Goal: Task Accomplishment & Management: Complete application form

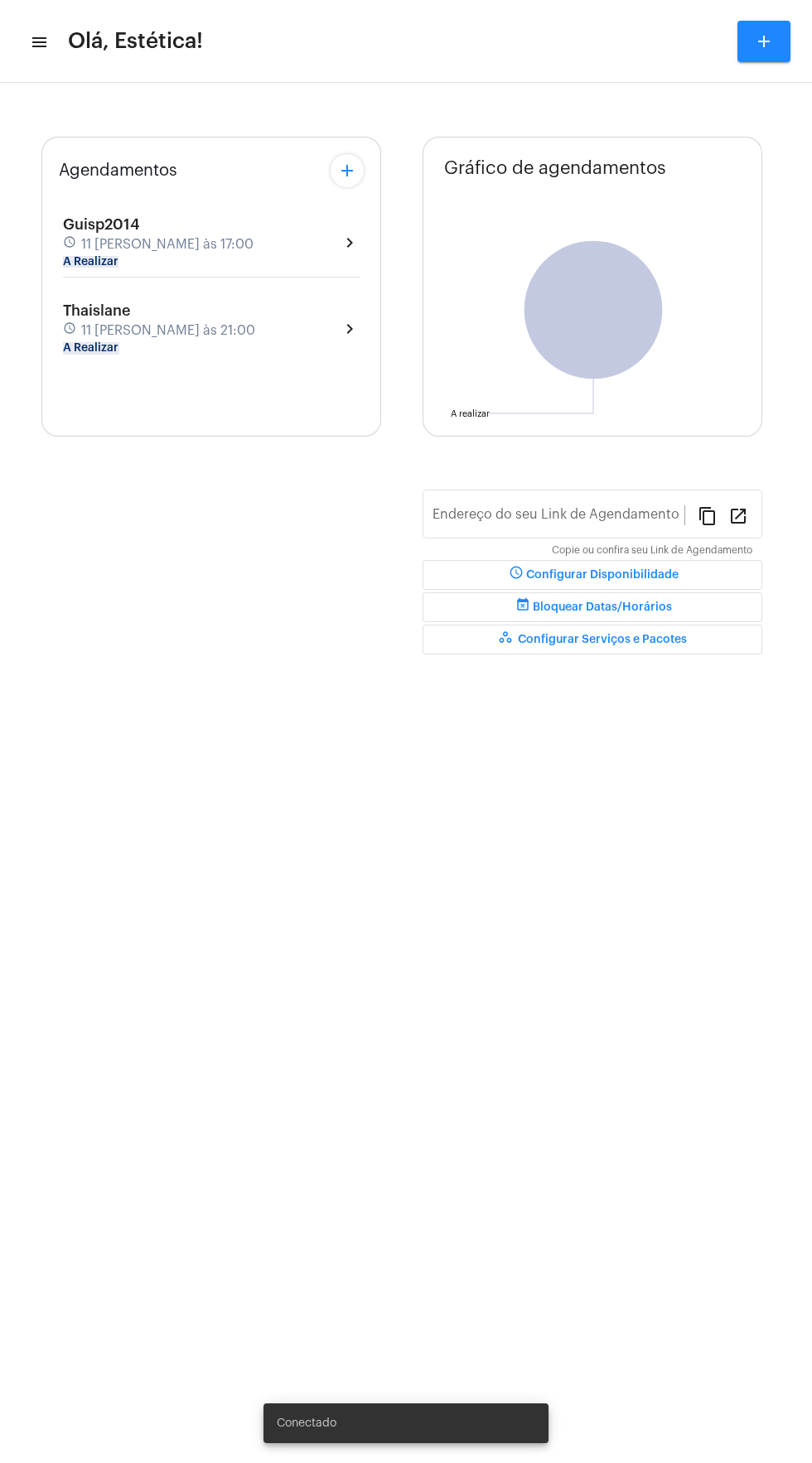
type input "[URL][DOMAIN_NAME]"
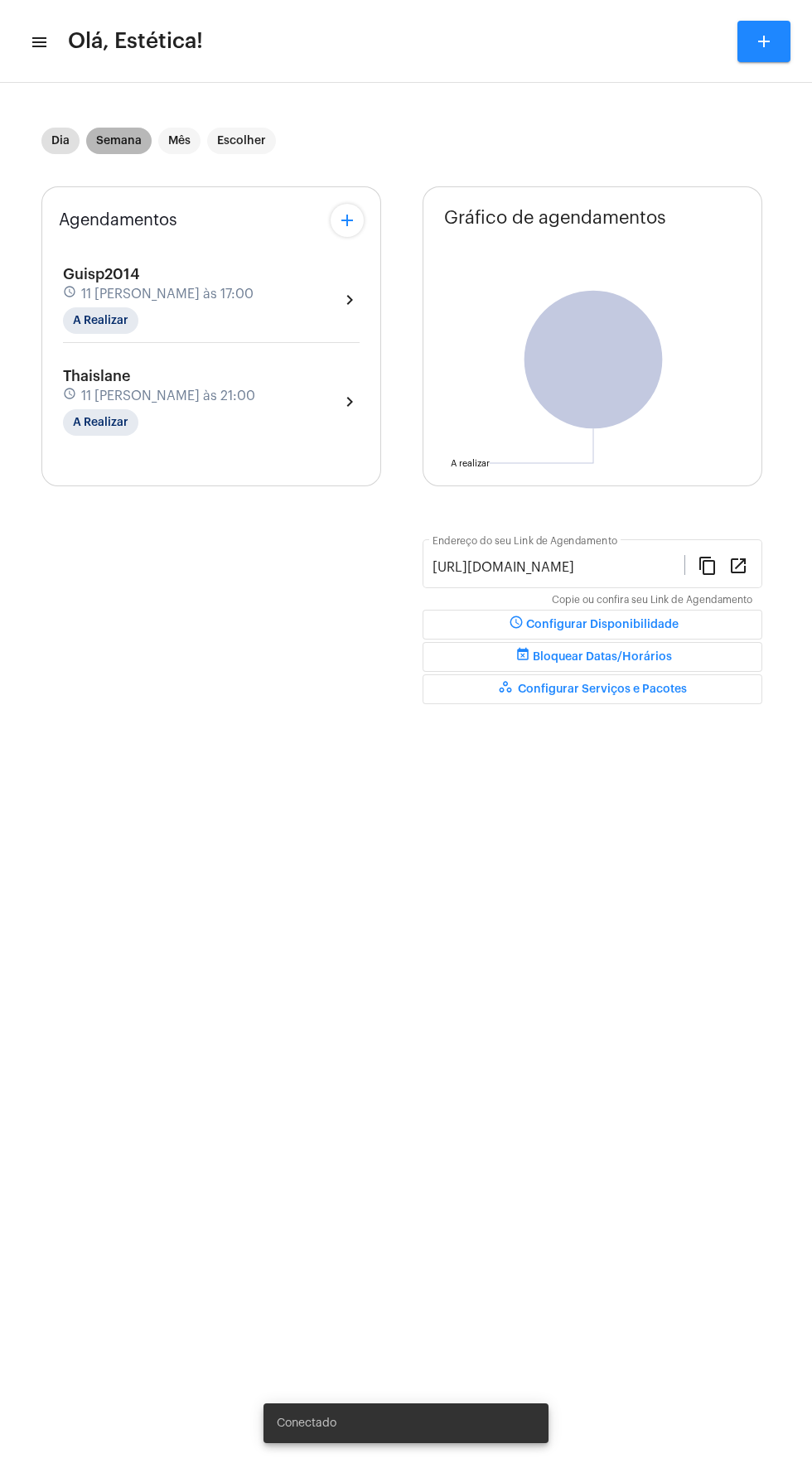
click at [109, 130] on mat-chip "Semana" at bounding box center [118, 141] width 65 height 26
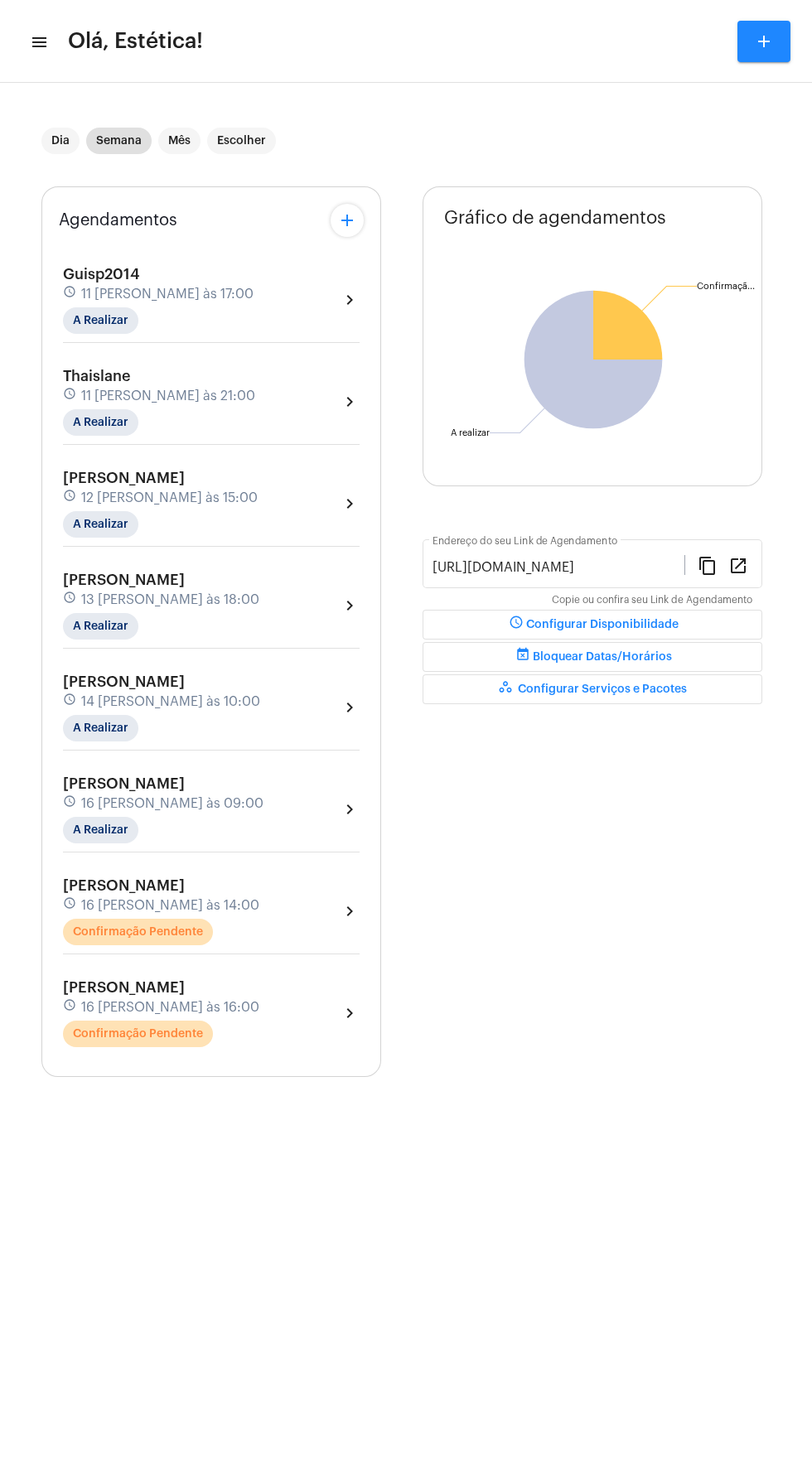
click at [326, 900] on div "[PERSON_NAME] schedule 16 [PERSON_NAME] às 14:00 Confirmação Pendente chevron_r…" at bounding box center [211, 912] width 297 height 68
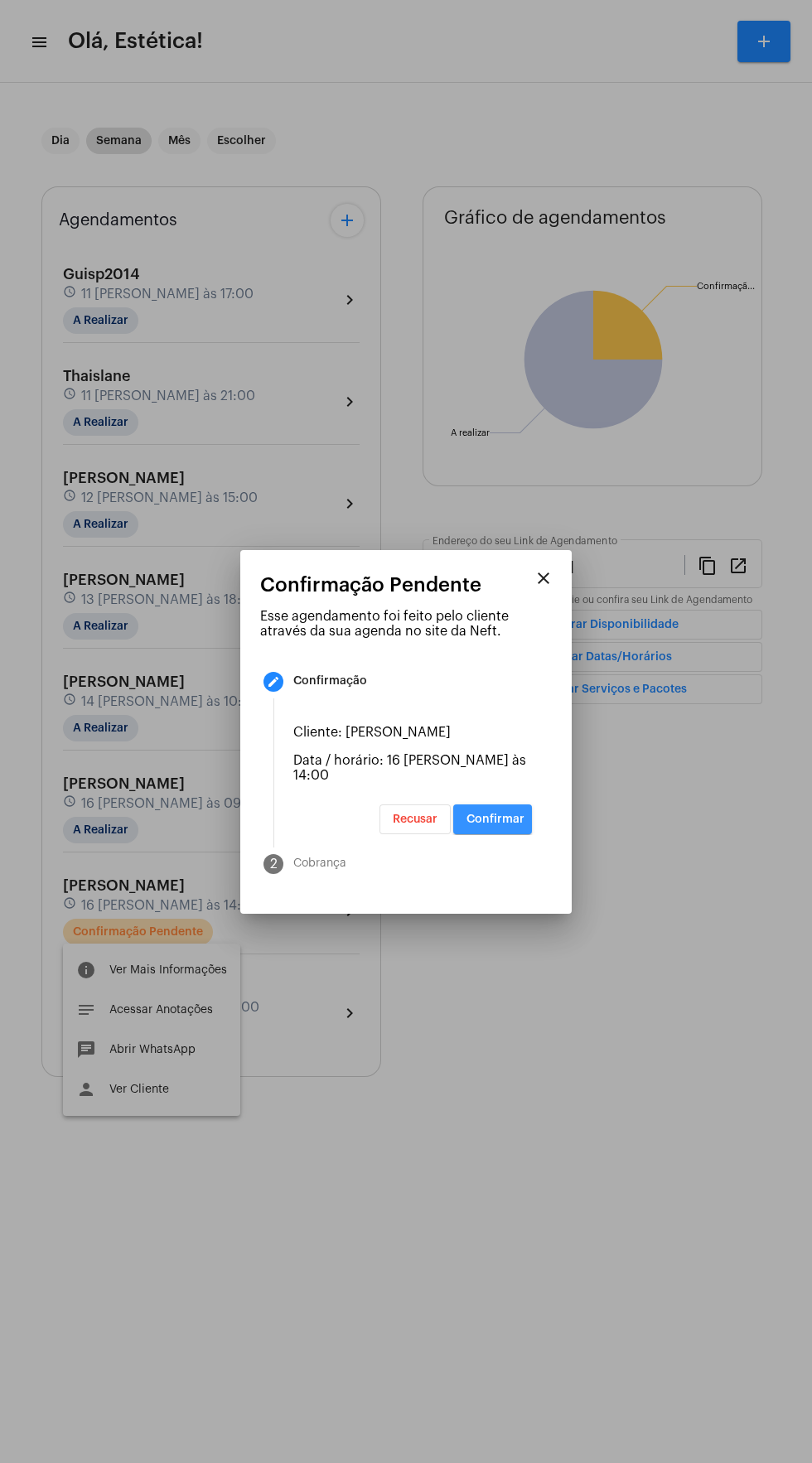
click at [515, 820] on button "Confirmar" at bounding box center [492, 819] width 79 height 30
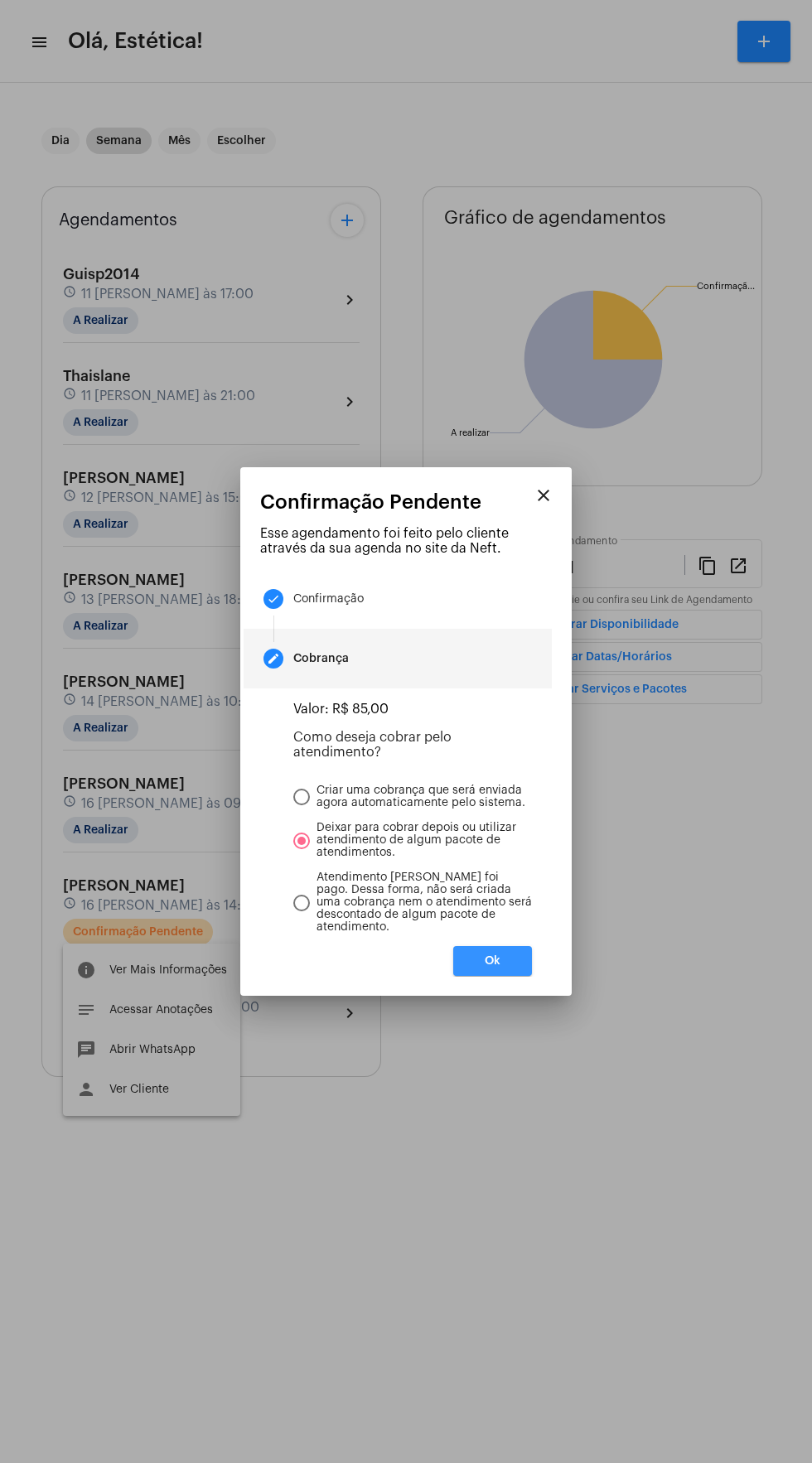
click at [492, 967] on span "Ok" at bounding box center [492, 962] width 16 height 12
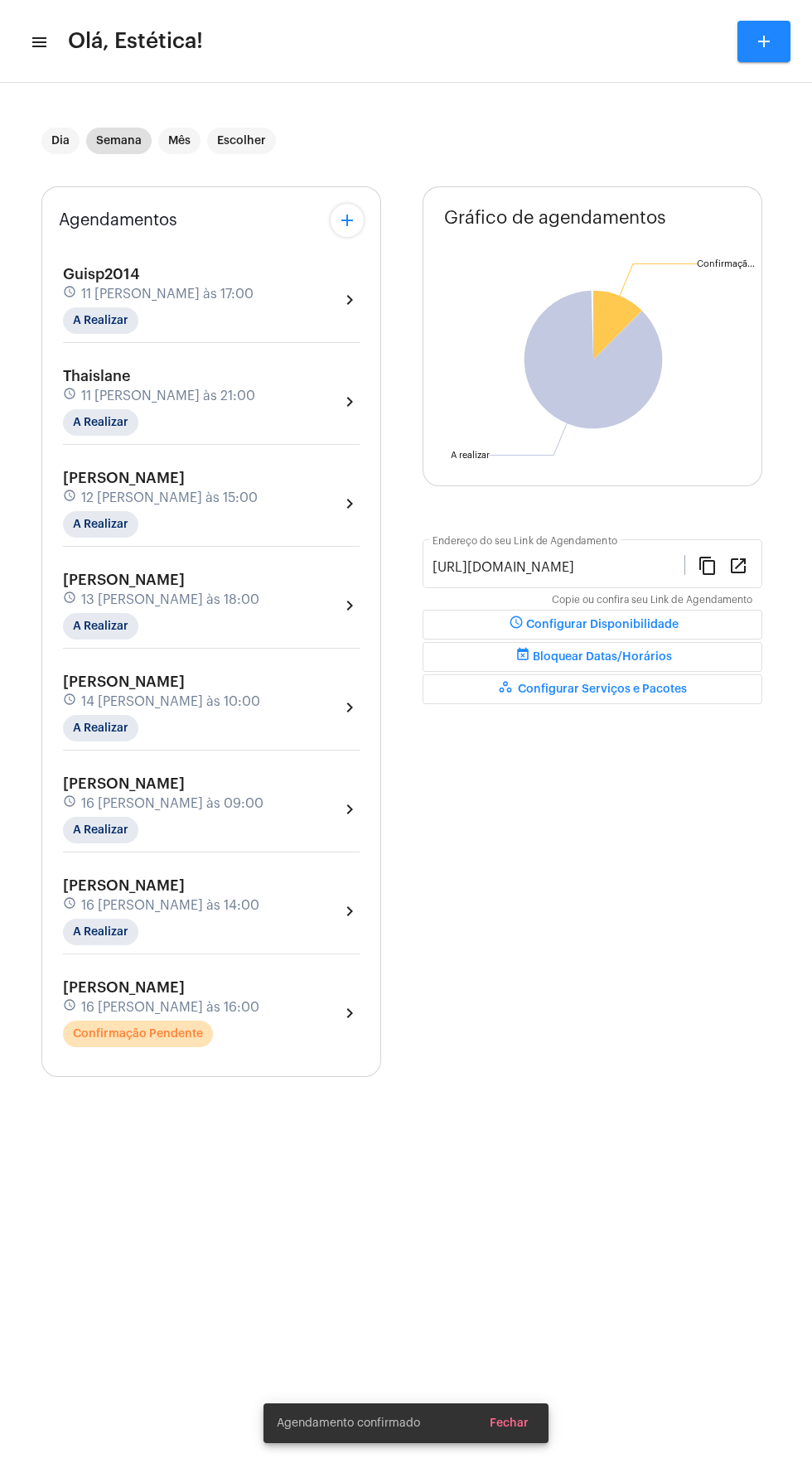
click at [308, 1003] on div "[PERSON_NAME] schedule 16 [PERSON_NAME] às 16:00 Confirmação Pendente chevron_r…" at bounding box center [211, 1013] width 297 height 68
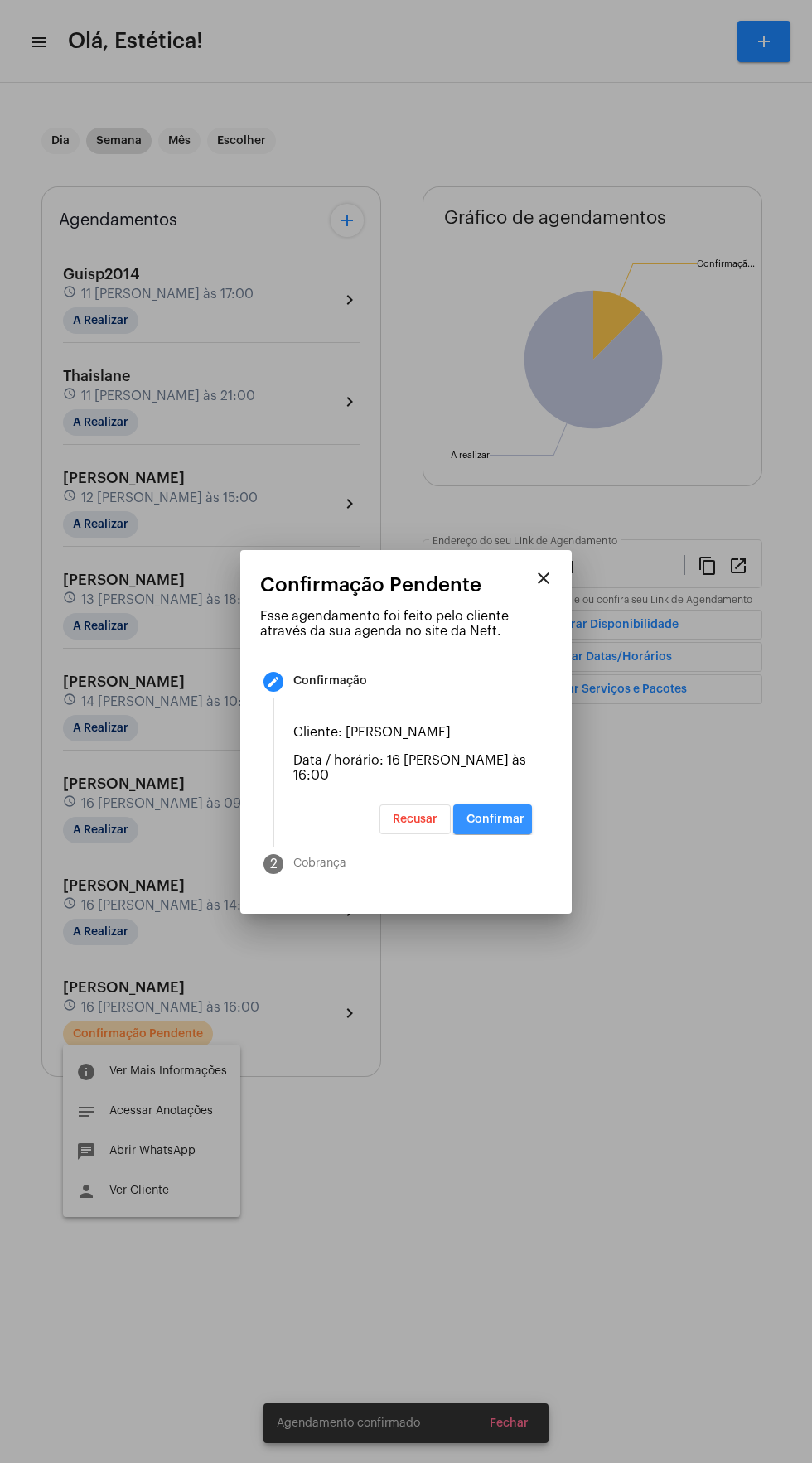
click at [515, 826] on span "Confirmar" at bounding box center [494, 820] width 58 height 12
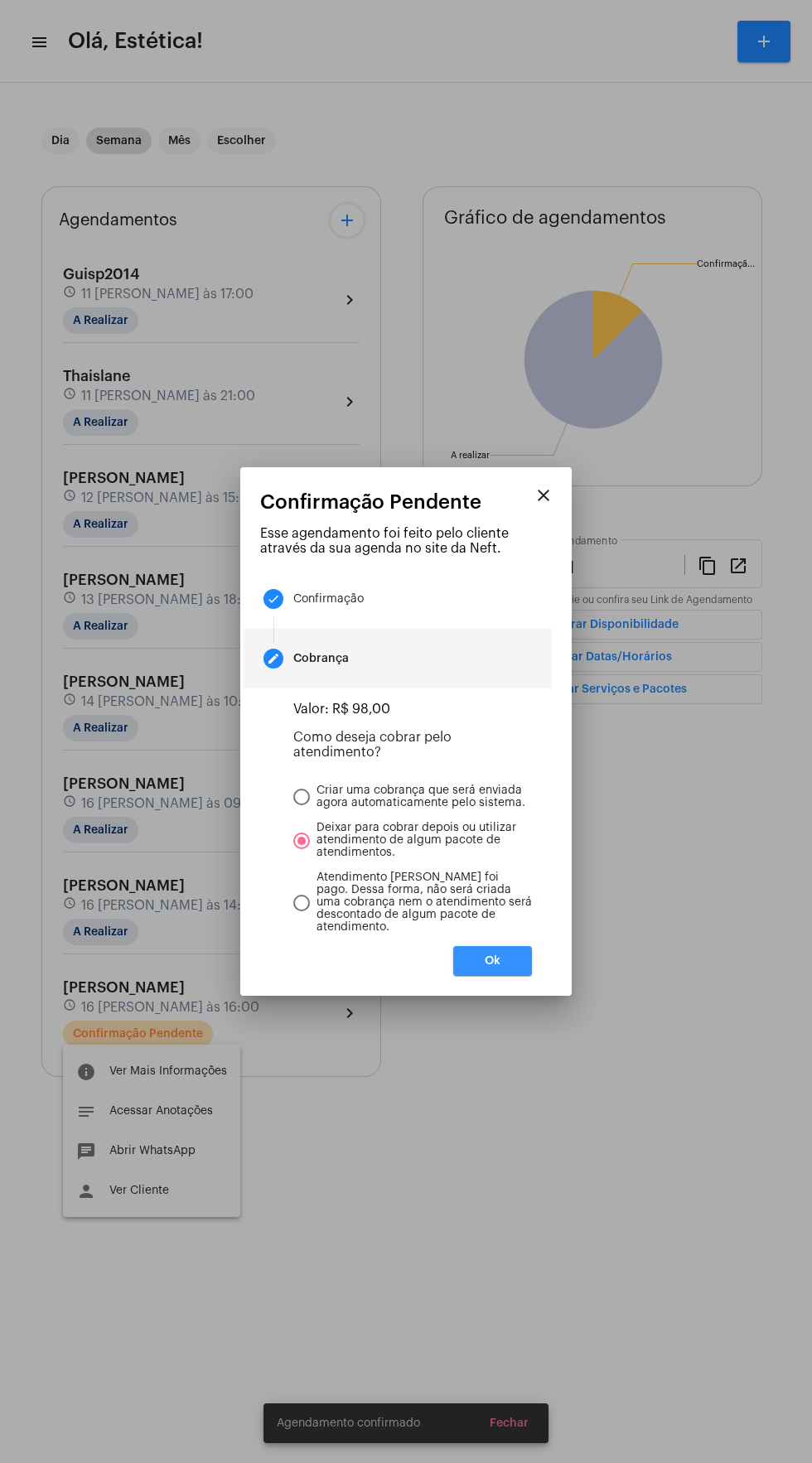
click at [520, 964] on button "Ok" at bounding box center [492, 961] width 79 height 30
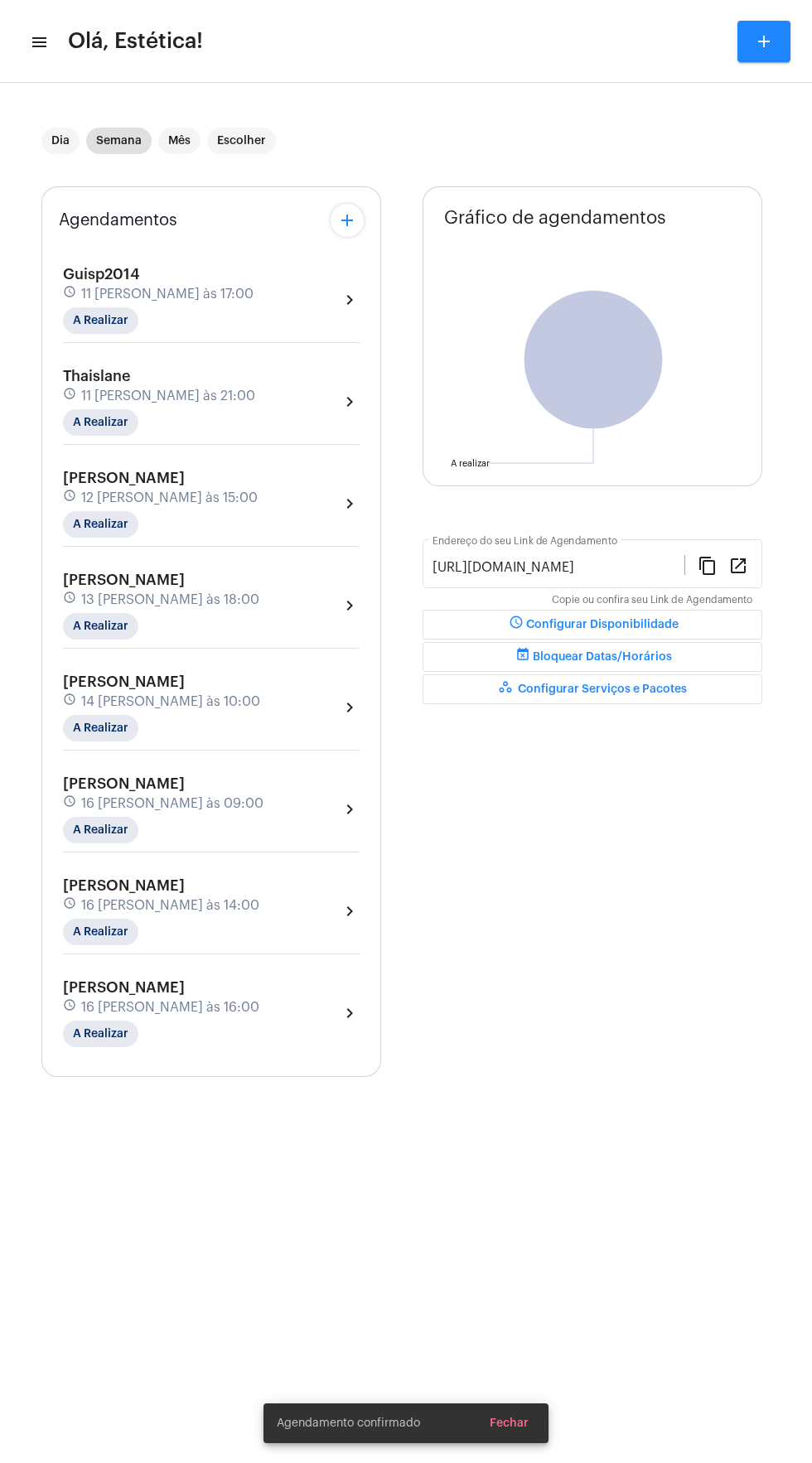
click at [197, 979] on div "[PERSON_NAME] schedule 16 [PERSON_NAME] às 16:00 A Realizar" at bounding box center [160, 1013] width 196 height 68
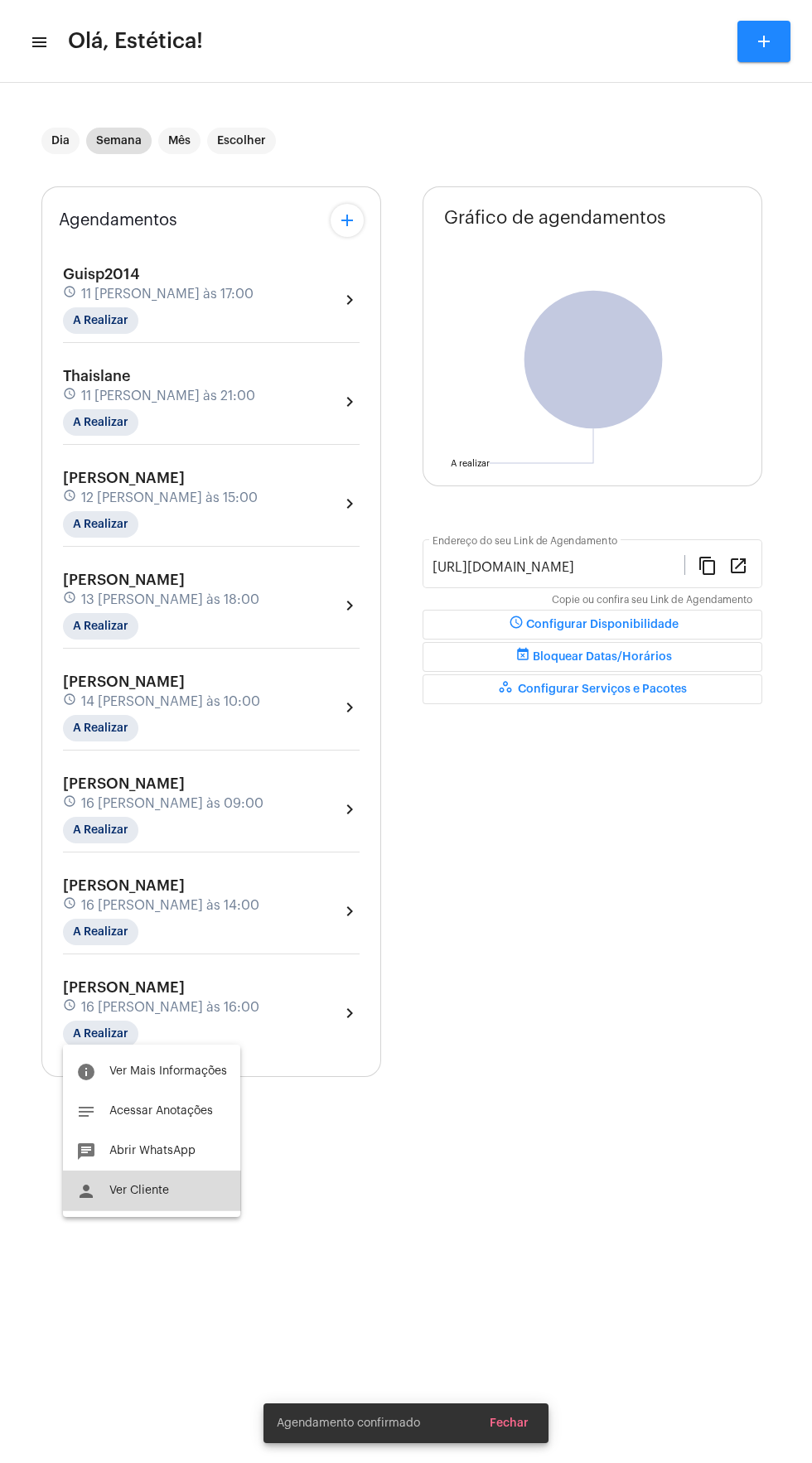
click at [160, 1185] on span "Ver Cliente" at bounding box center [139, 1190] width 60 height 12
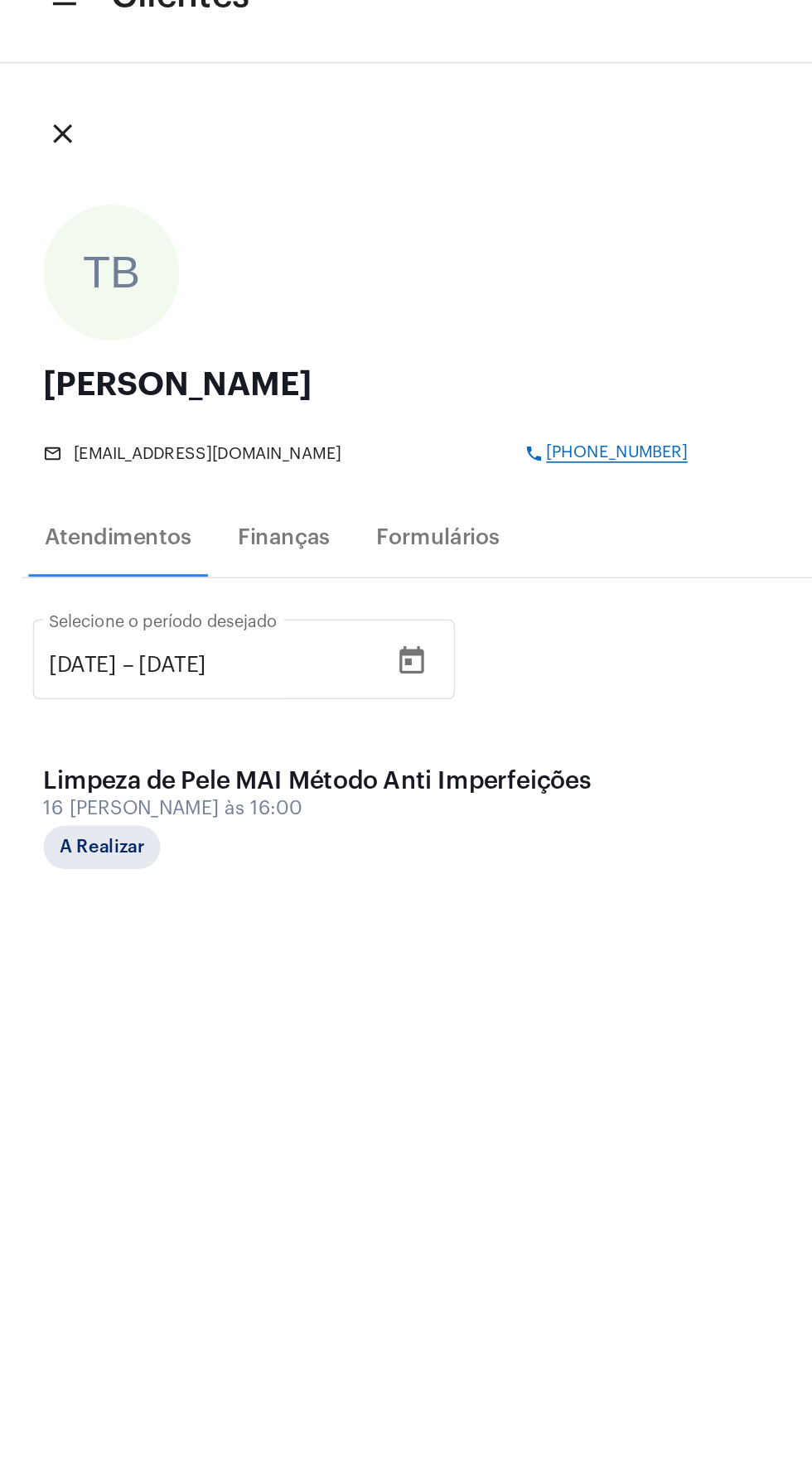
copy span "[PHONE_NUMBER]"
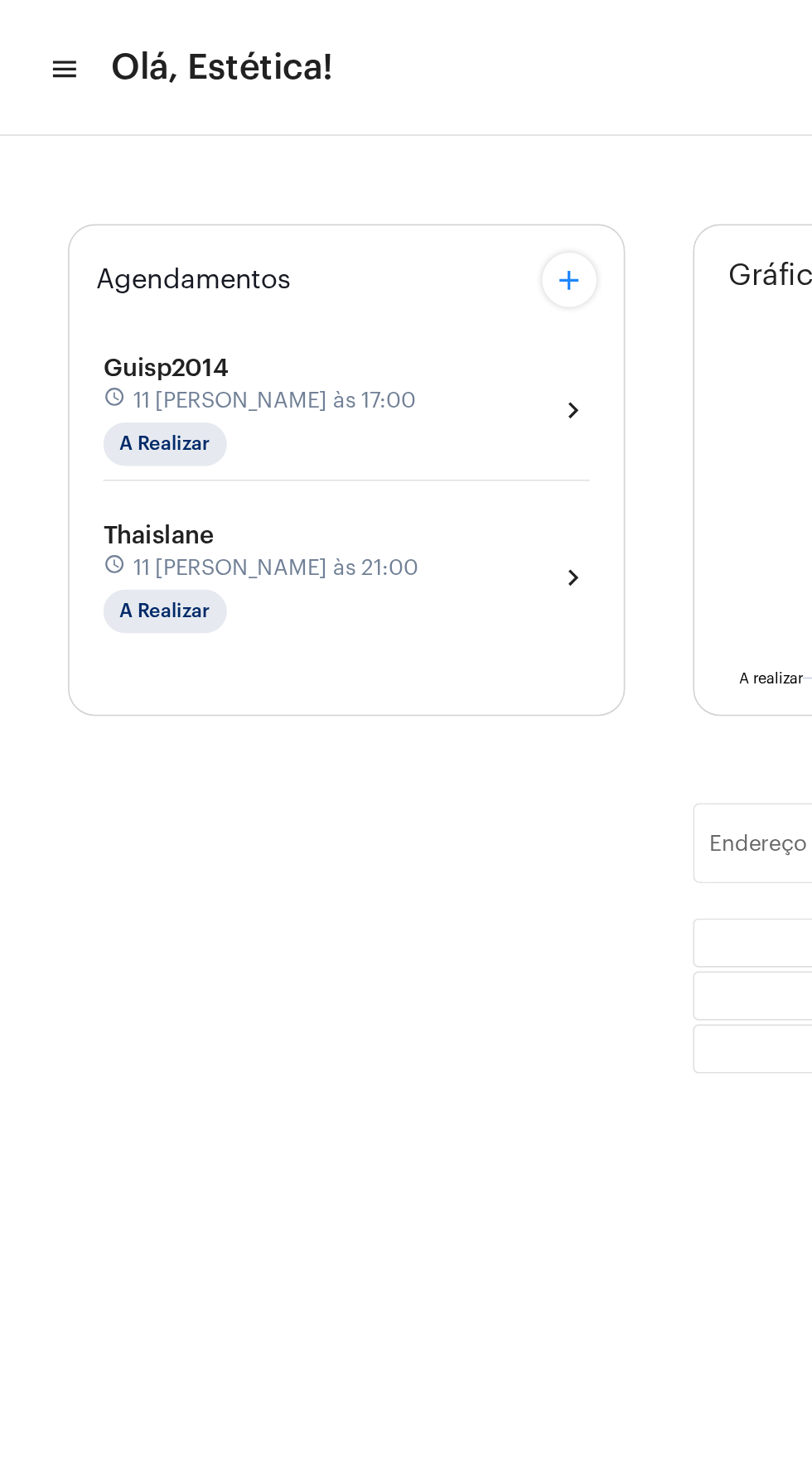
type input "[URL][DOMAIN_NAME]"
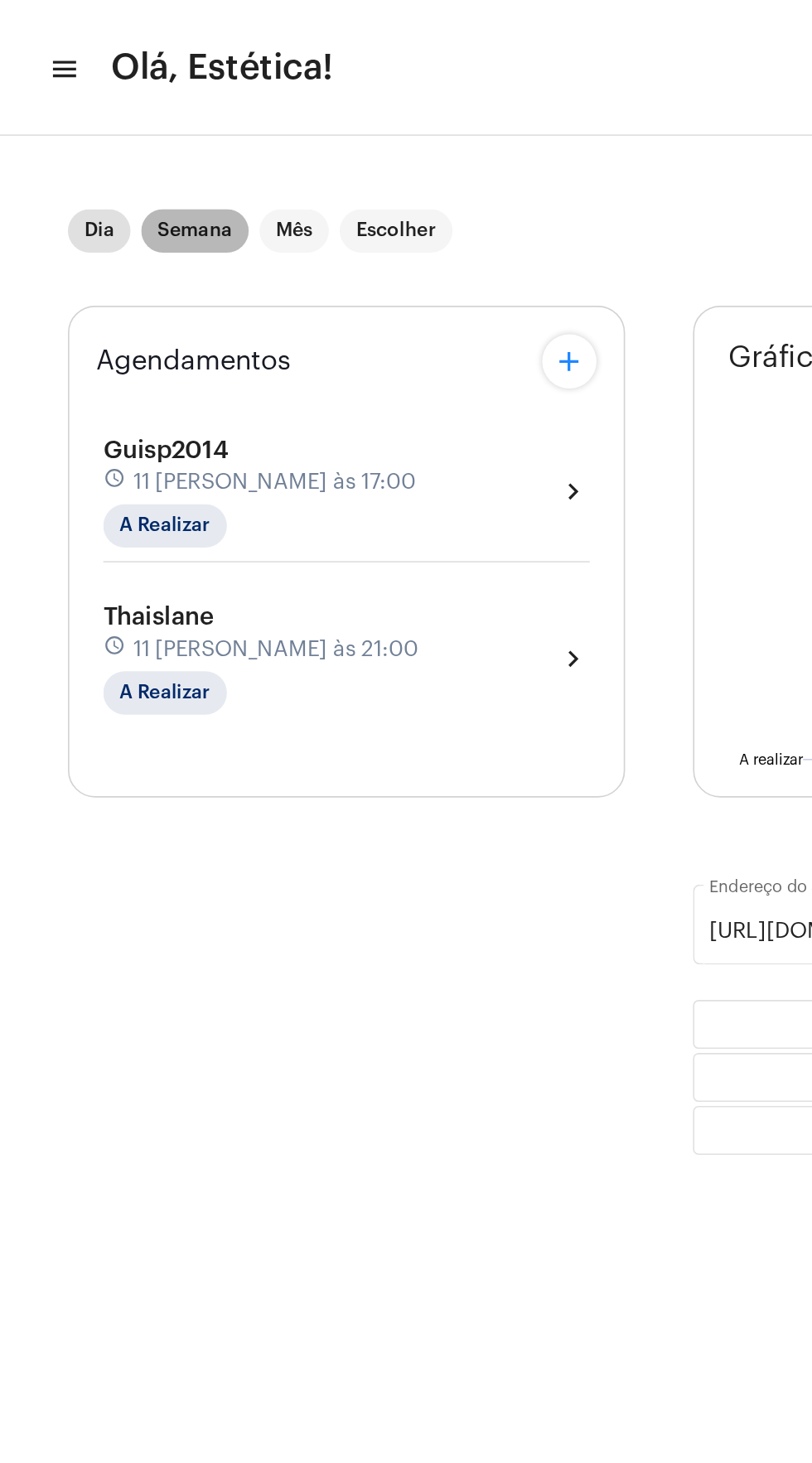
click at [122, 141] on mat-chip "Semana" at bounding box center [118, 141] width 65 height 26
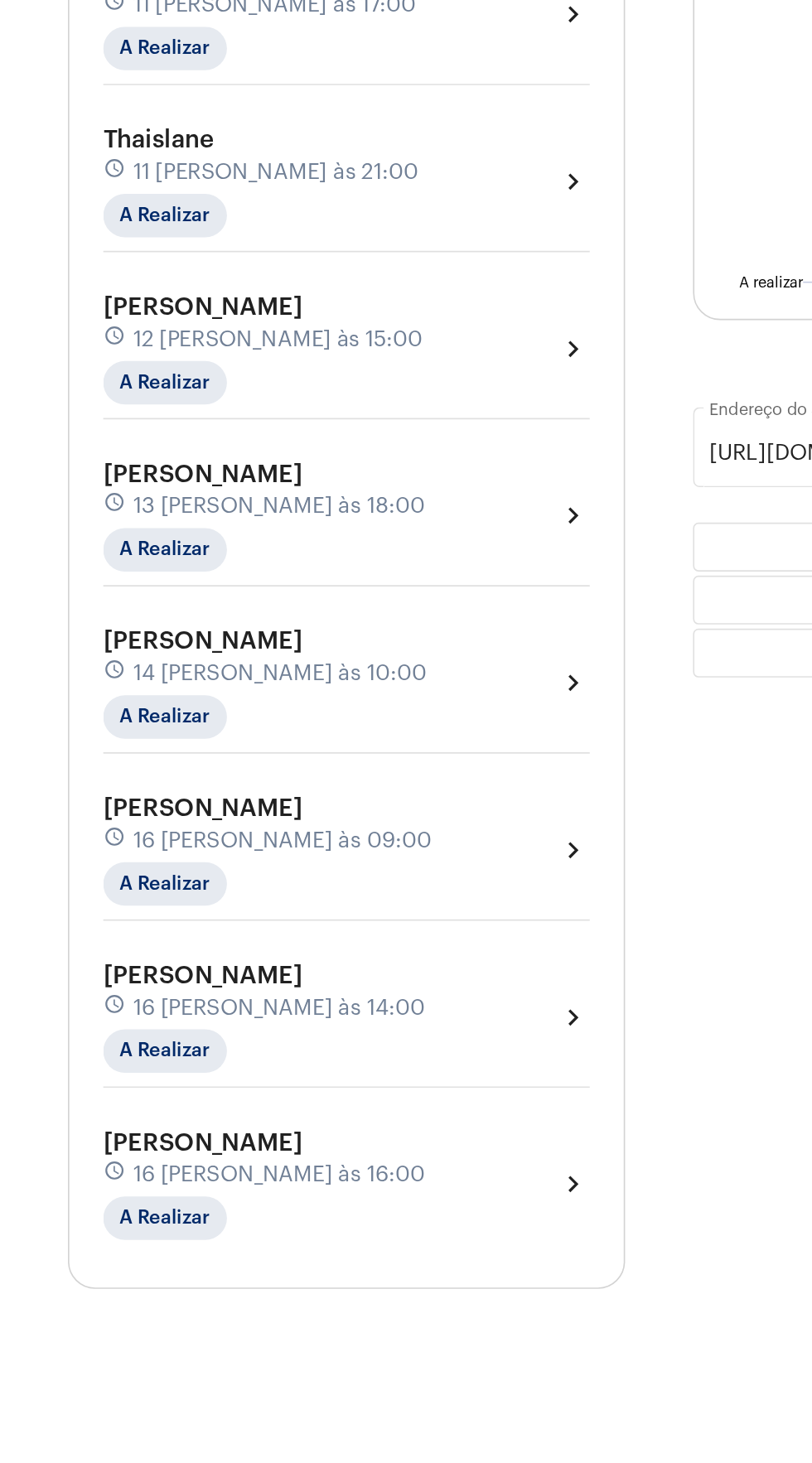
click at [318, 798] on div "[PERSON_NAME] schedule 16 [PERSON_NAME] às 09:00 A Realizar chevron_right" at bounding box center [211, 810] width 297 height 68
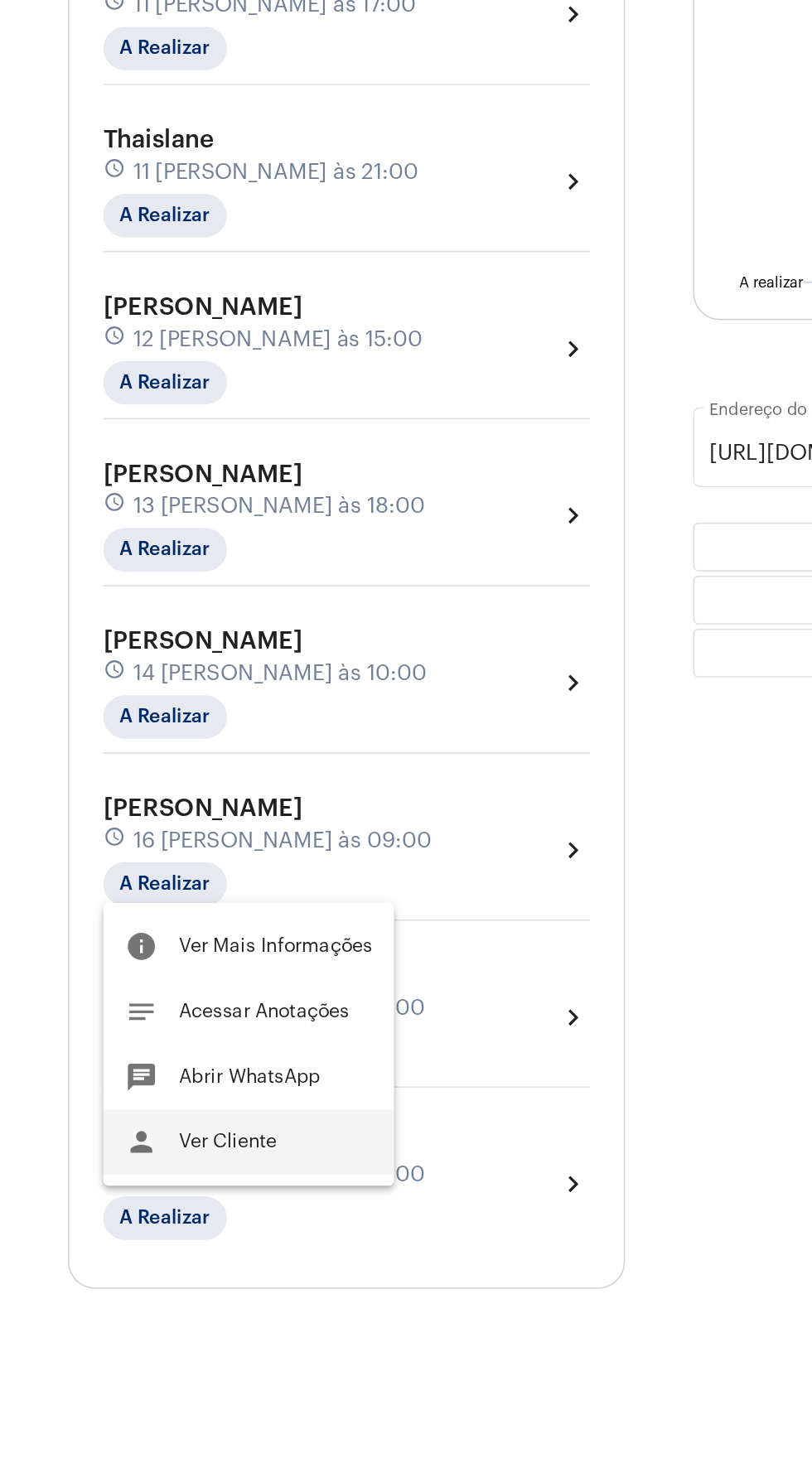
click at [166, 983] on span "Ver Cliente" at bounding box center [139, 988] width 60 height 12
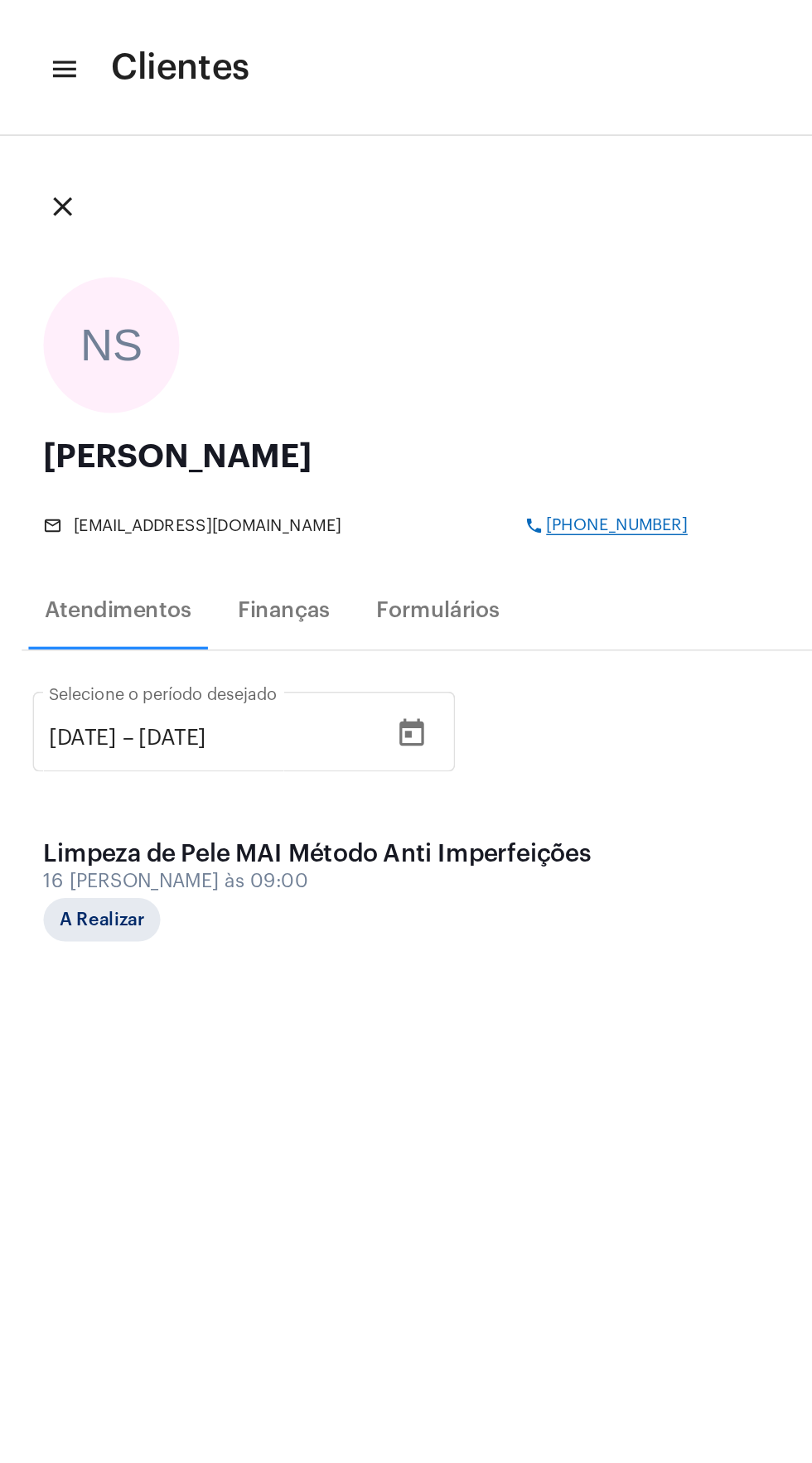
copy span "[PHONE_NUMBER]"
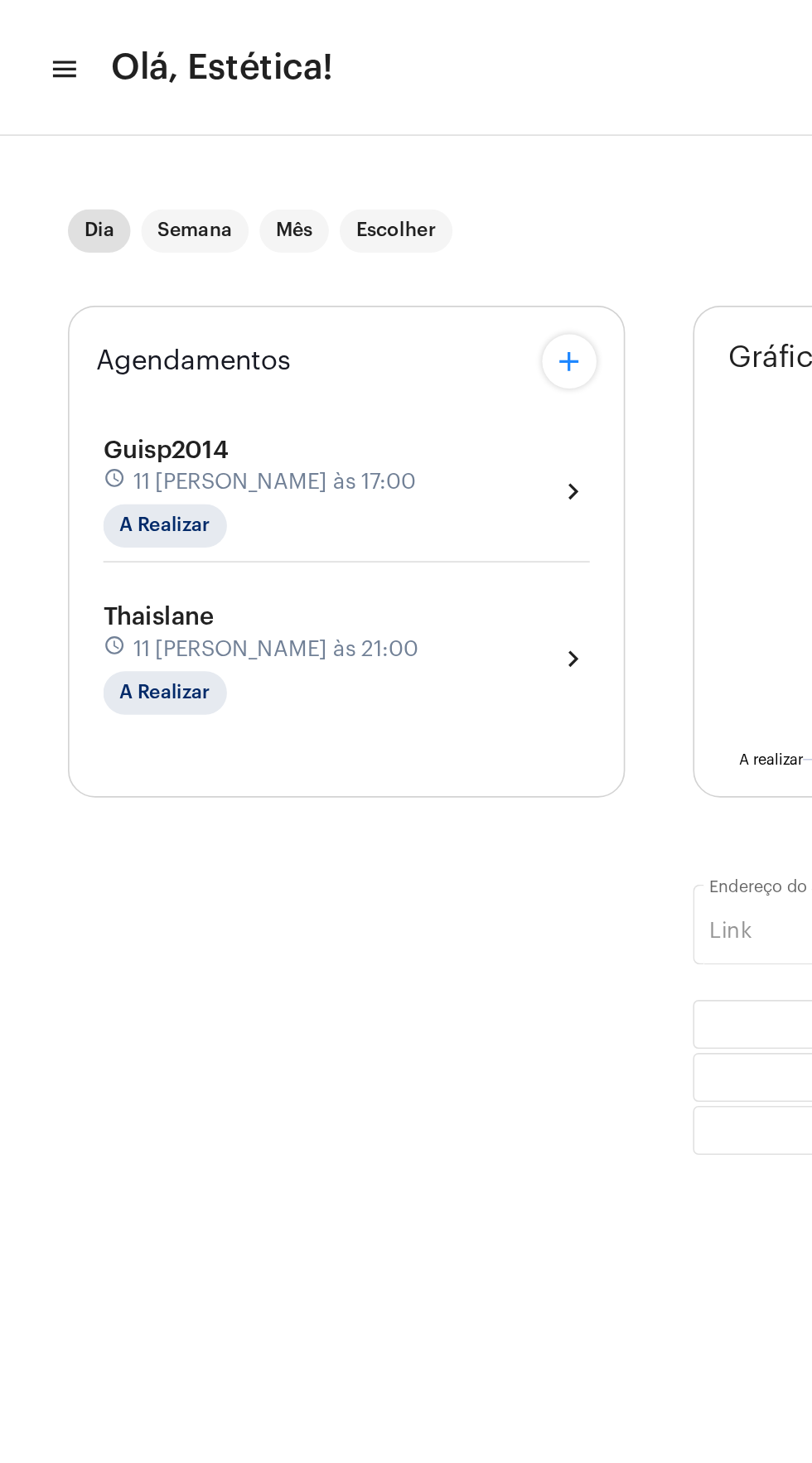
type input "[URL][DOMAIN_NAME]"
click at [113, 133] on mat-chip "Semana" at bounding box center [118, 141] width 65 height 26
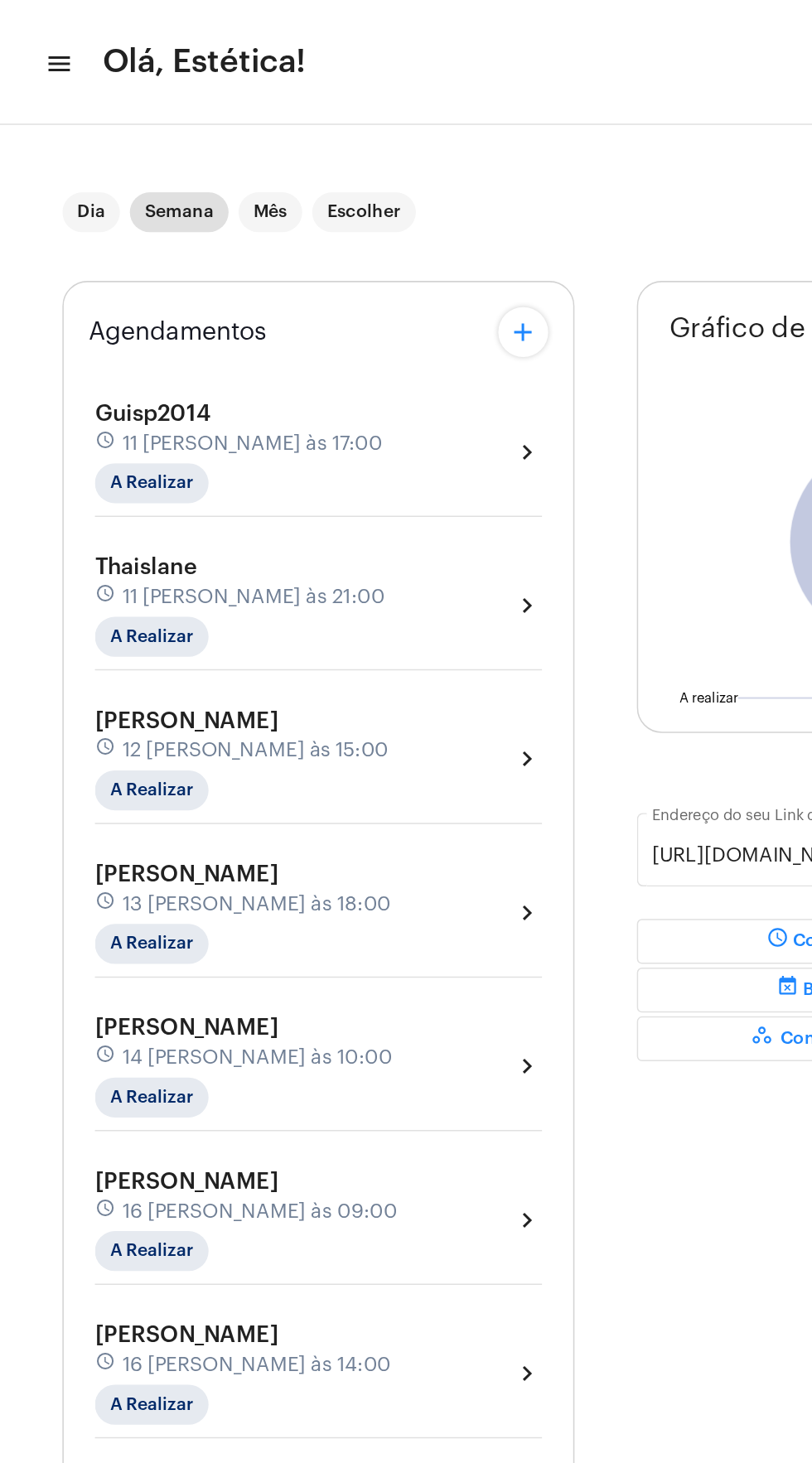
click at [302, 585] on div "[PERSON_NAME] schedule 13 [PERSON_NAME] às 18:00 A Realizar chevron_right" at bounding box center [211, 606] width 297 height 68
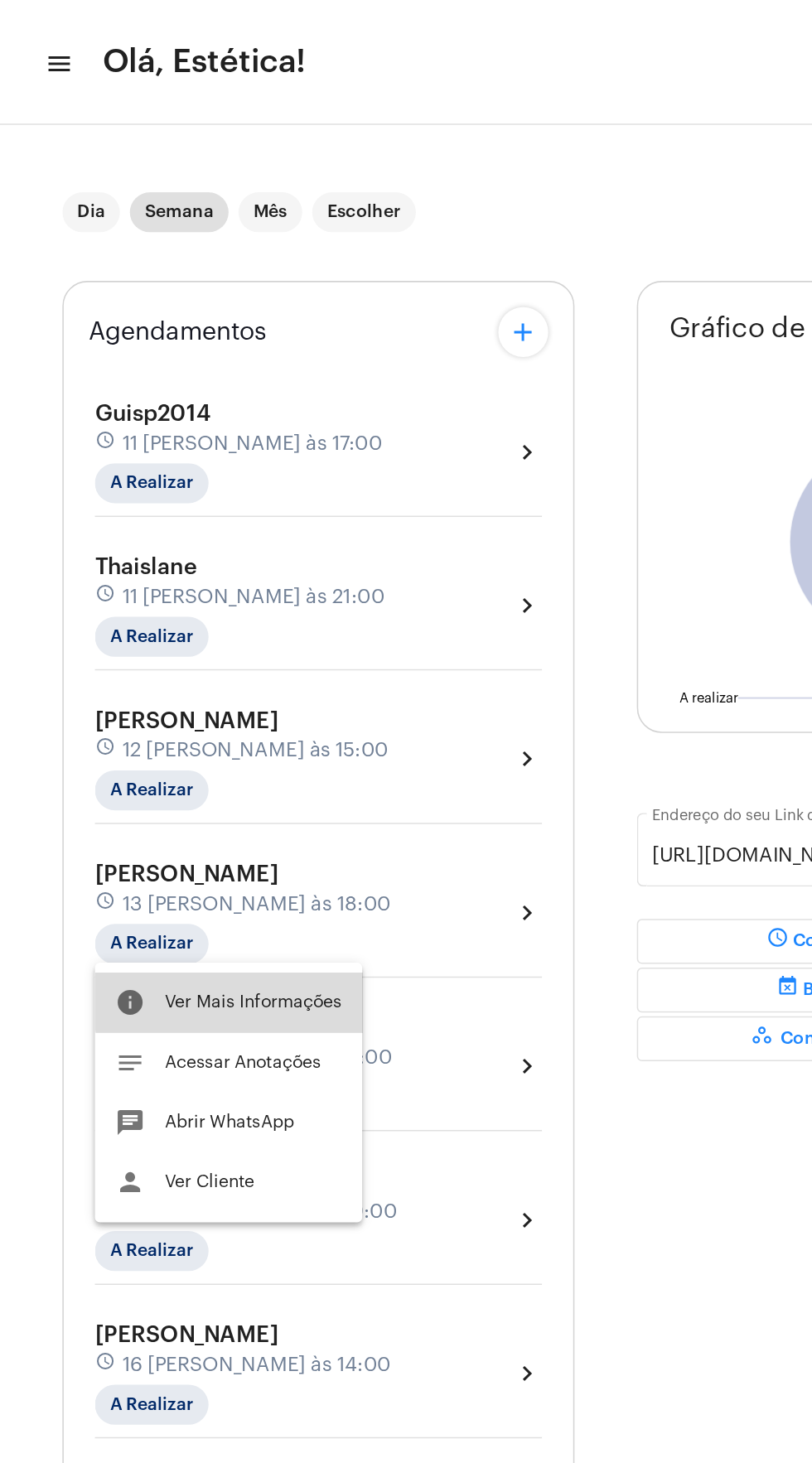
click at [193, 654] on button "info Ver Mais Informações" at bounding box center [150, 666] width 177 height 40
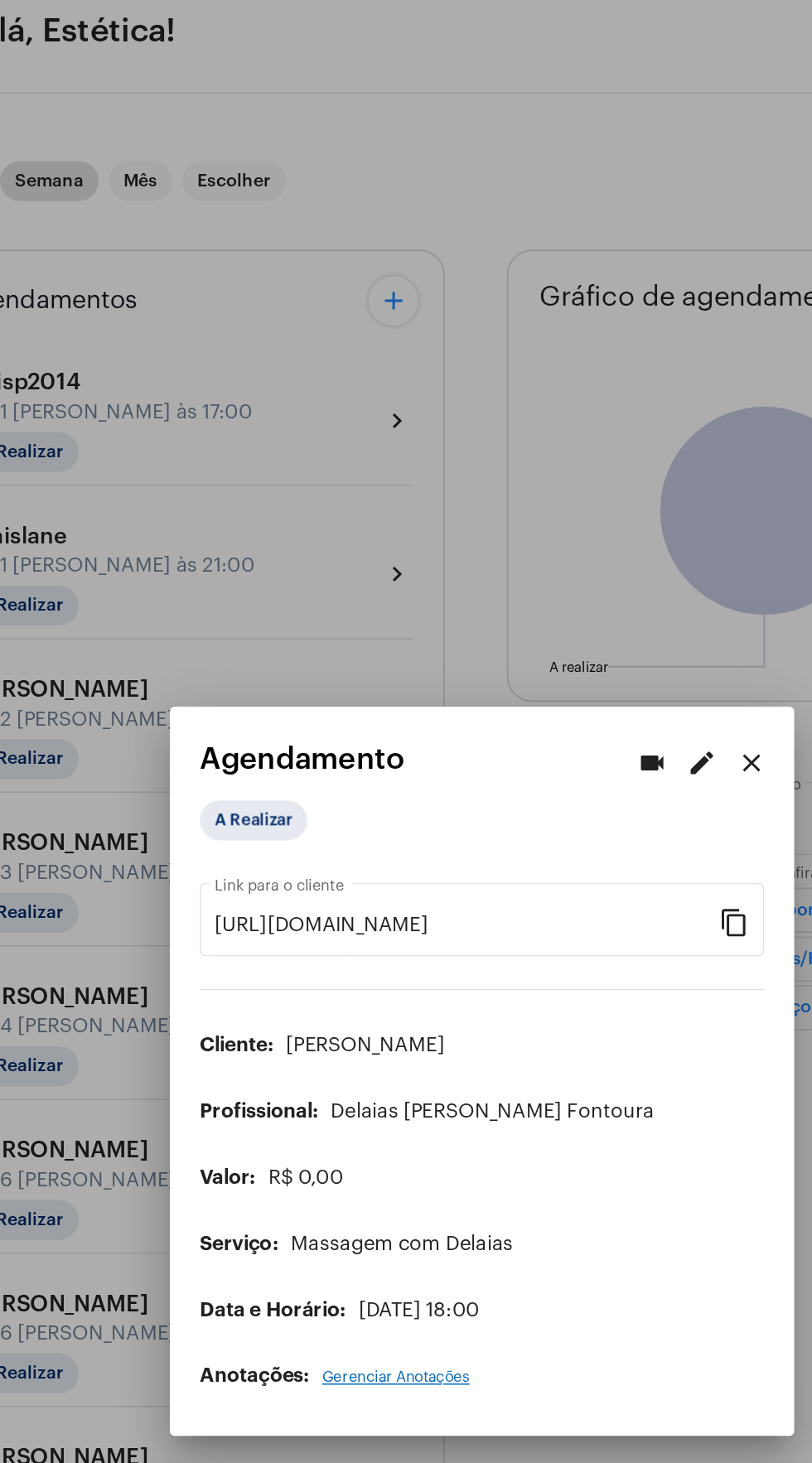
click at [594, 537] on mat-icon "close" at bounding box center [584, 527] width 20 height 20
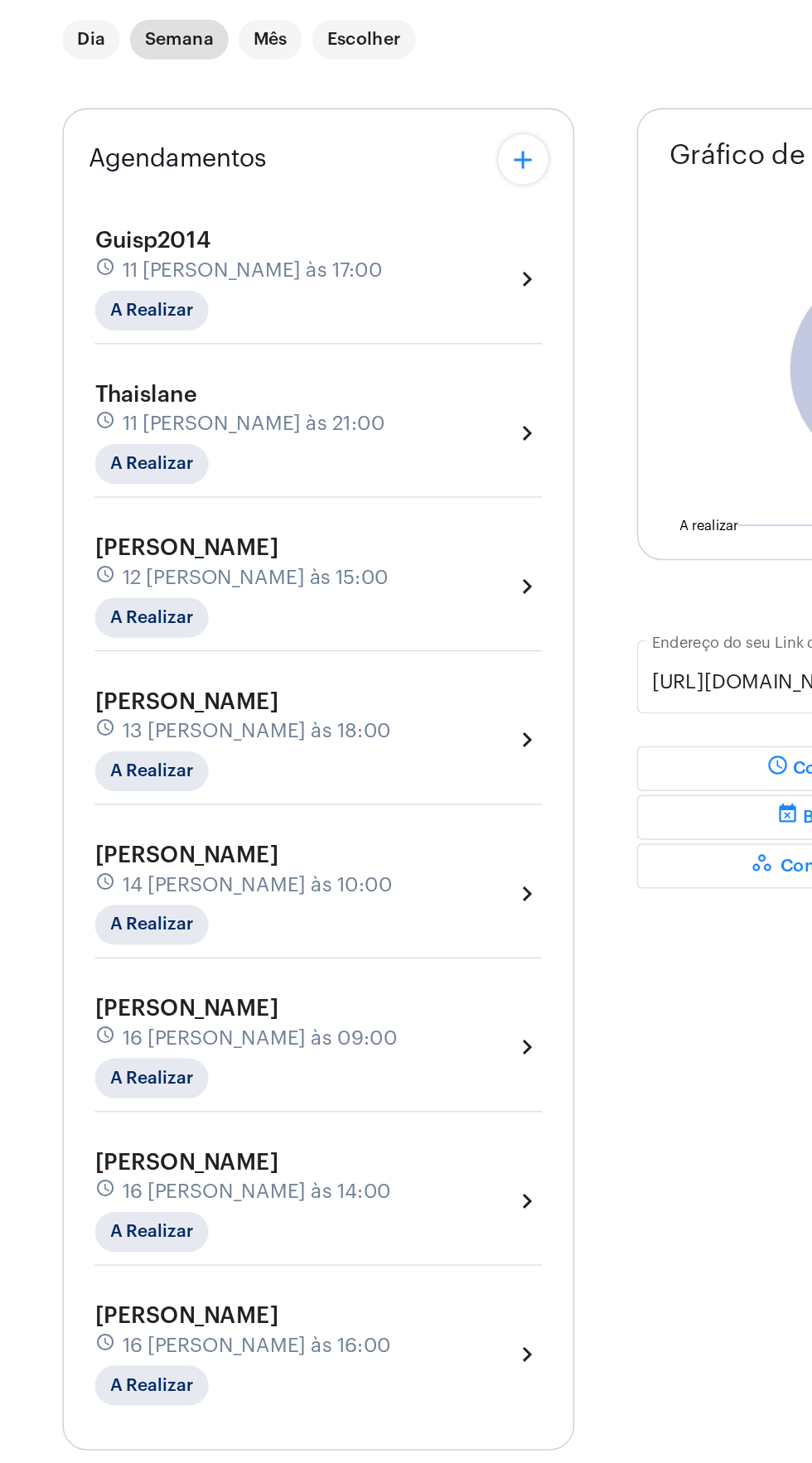
click at [310, 896] on div "[PERSON_NAME] schedule 16 [PERSON_NAME] às 14:00 A Realizar chevron_right" at bounding box center [211, 912] width 297 height 68
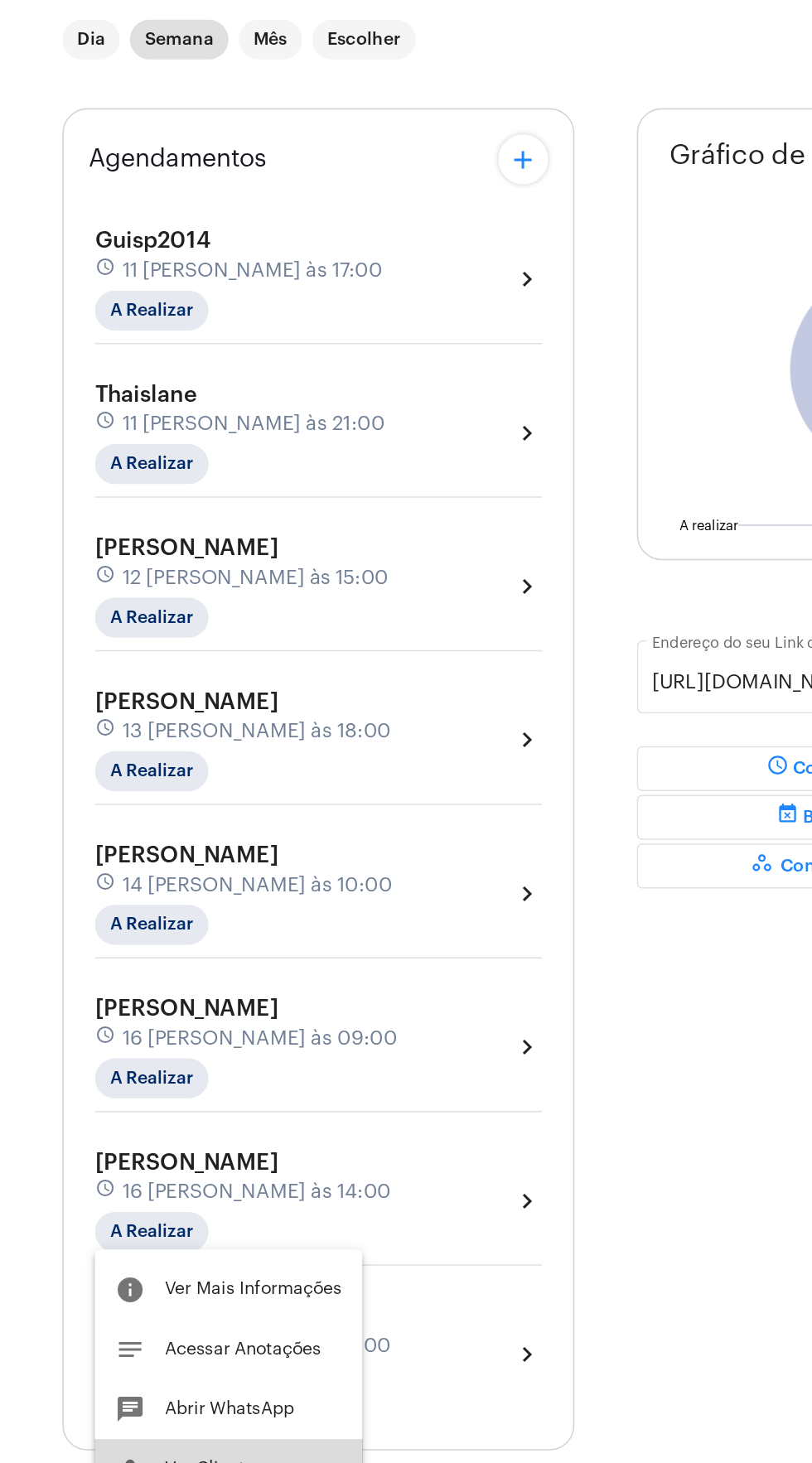
click at [153, 1088] on span "Ver Cliente" at bounding box center [139, 1090] width 60 height 12
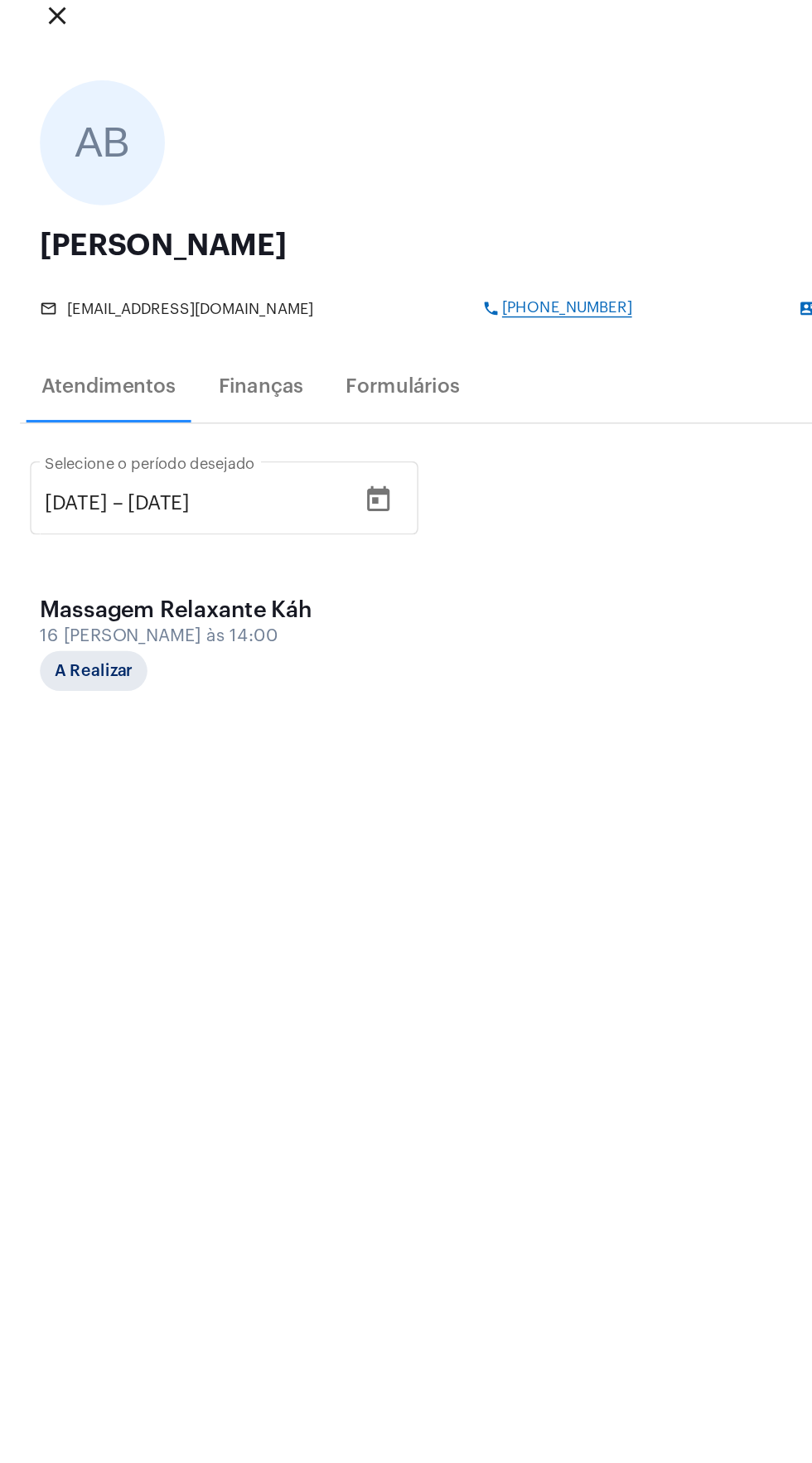
copy span "[PHONE_NUMBER]"
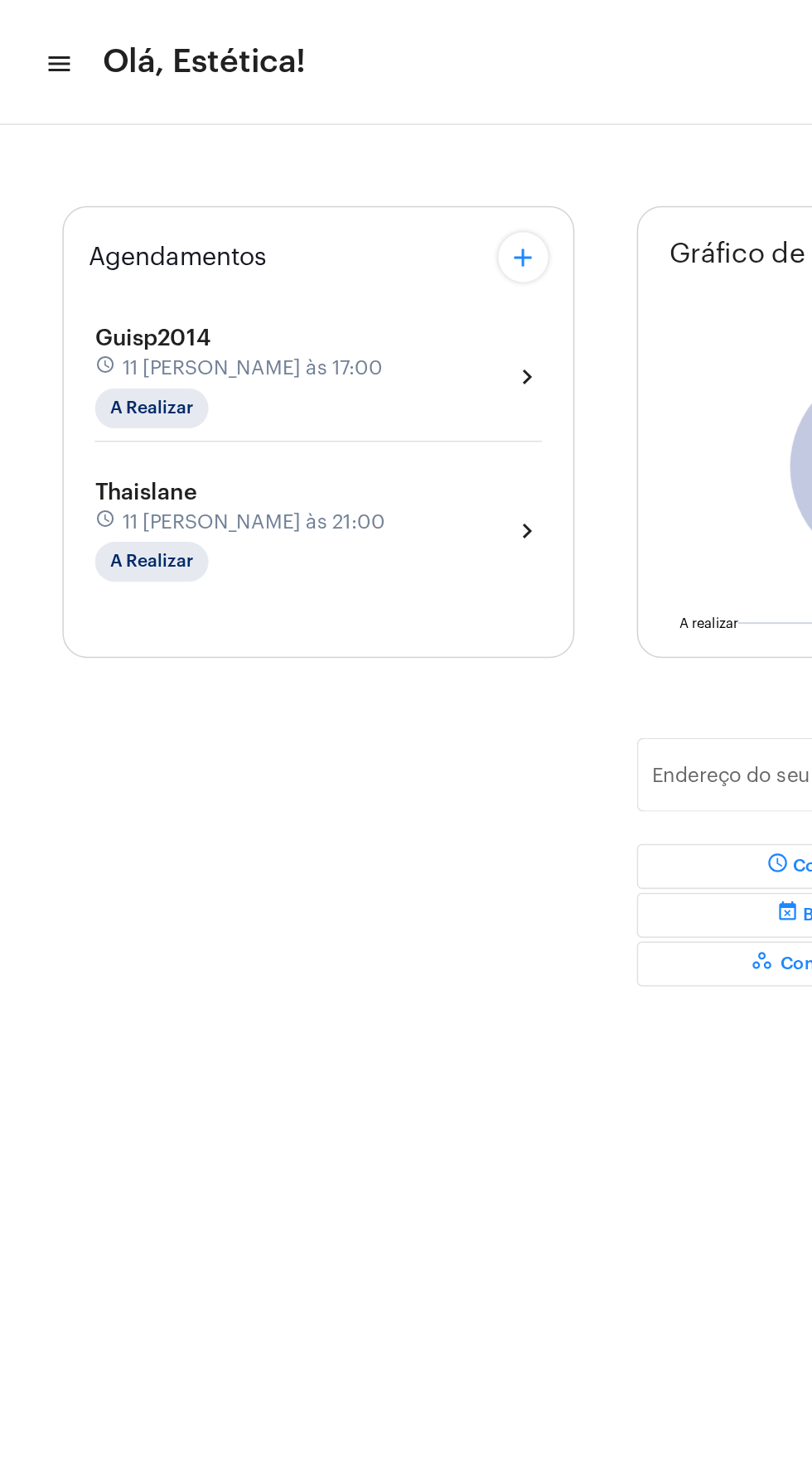
type input "[URL][DOMAIN_NAME]"
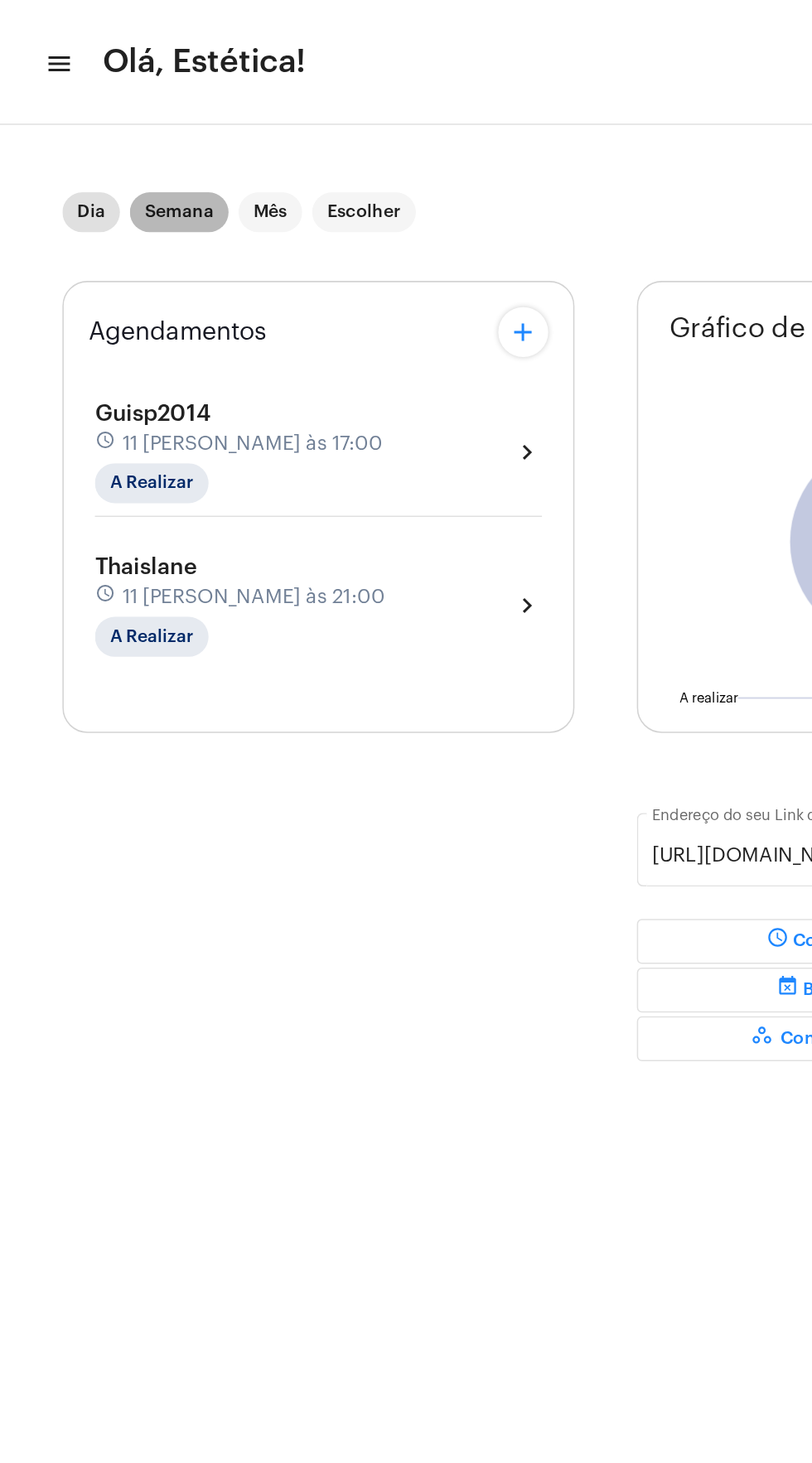
click at [115, 136] on mat-chip "Semana" at bounding box center [118, 141] width 65 height 26
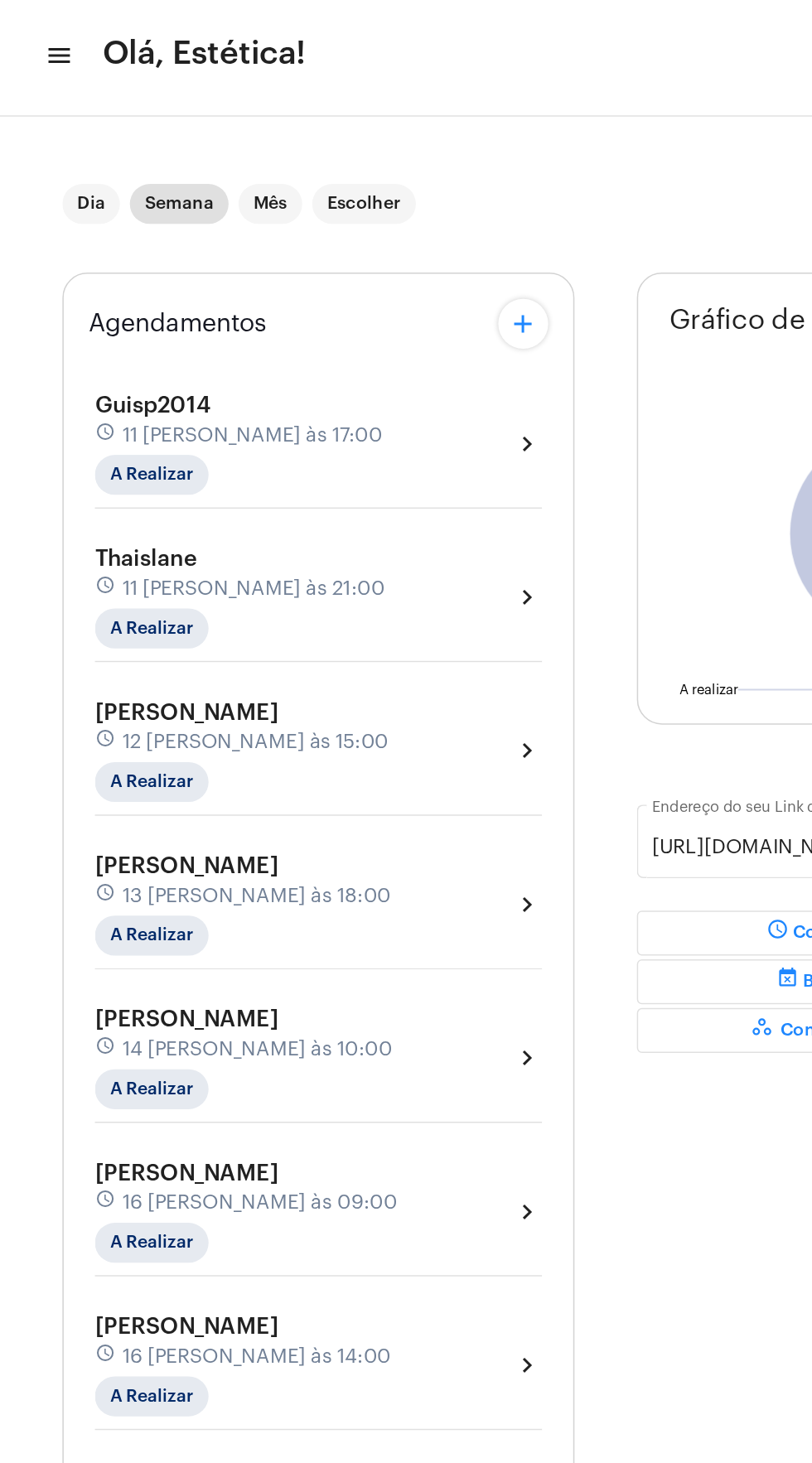
click at [310, 706] on div "[PERSON_NAME] schedule 14 [PERSON_NAME] às 10:00 A Realizar chevron_right" at bounding box center [211, 708] width 297 height 68
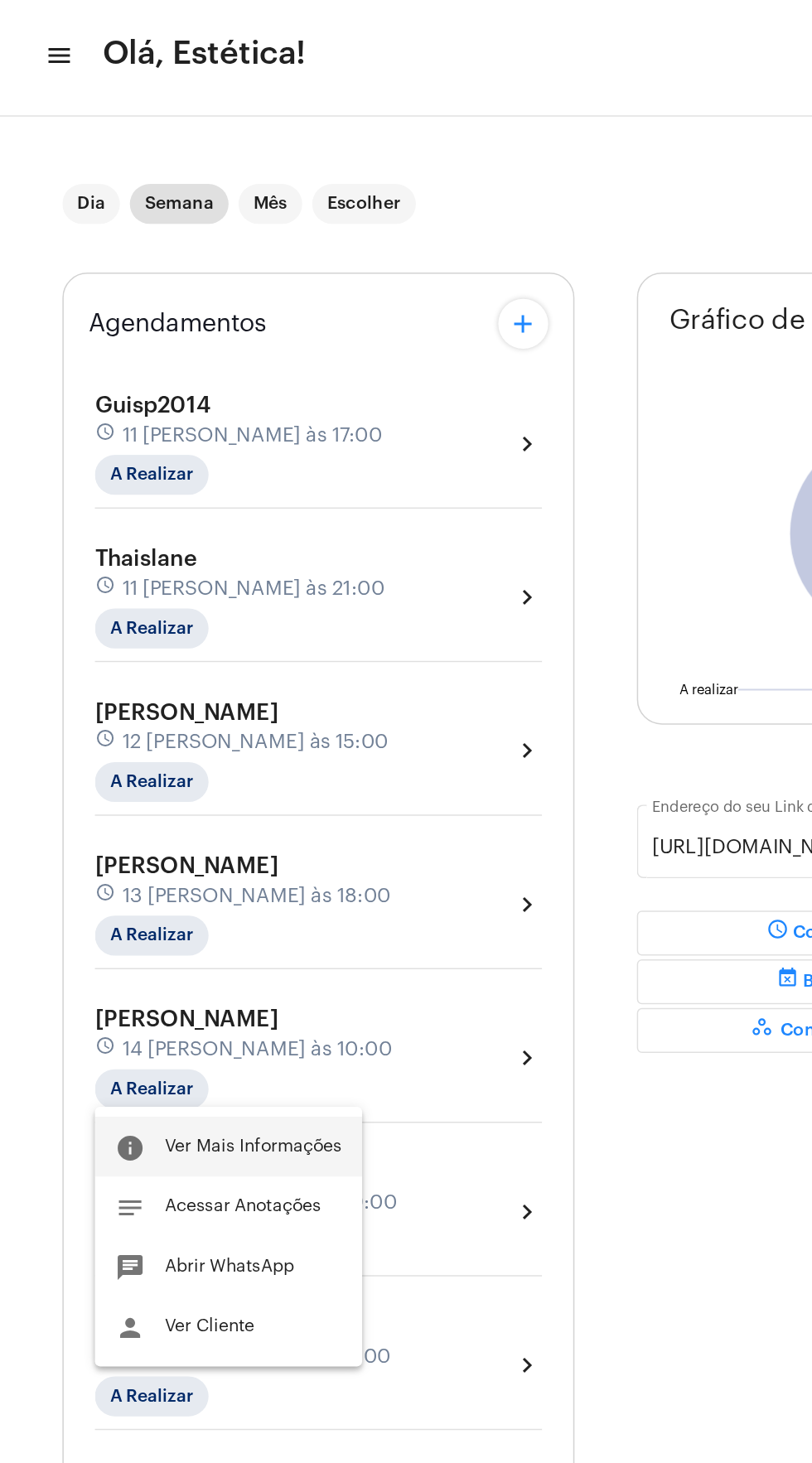
click at [201, 766] on span "Ver Mais Informações" at bounding box center [168, 766] width 117 height 12
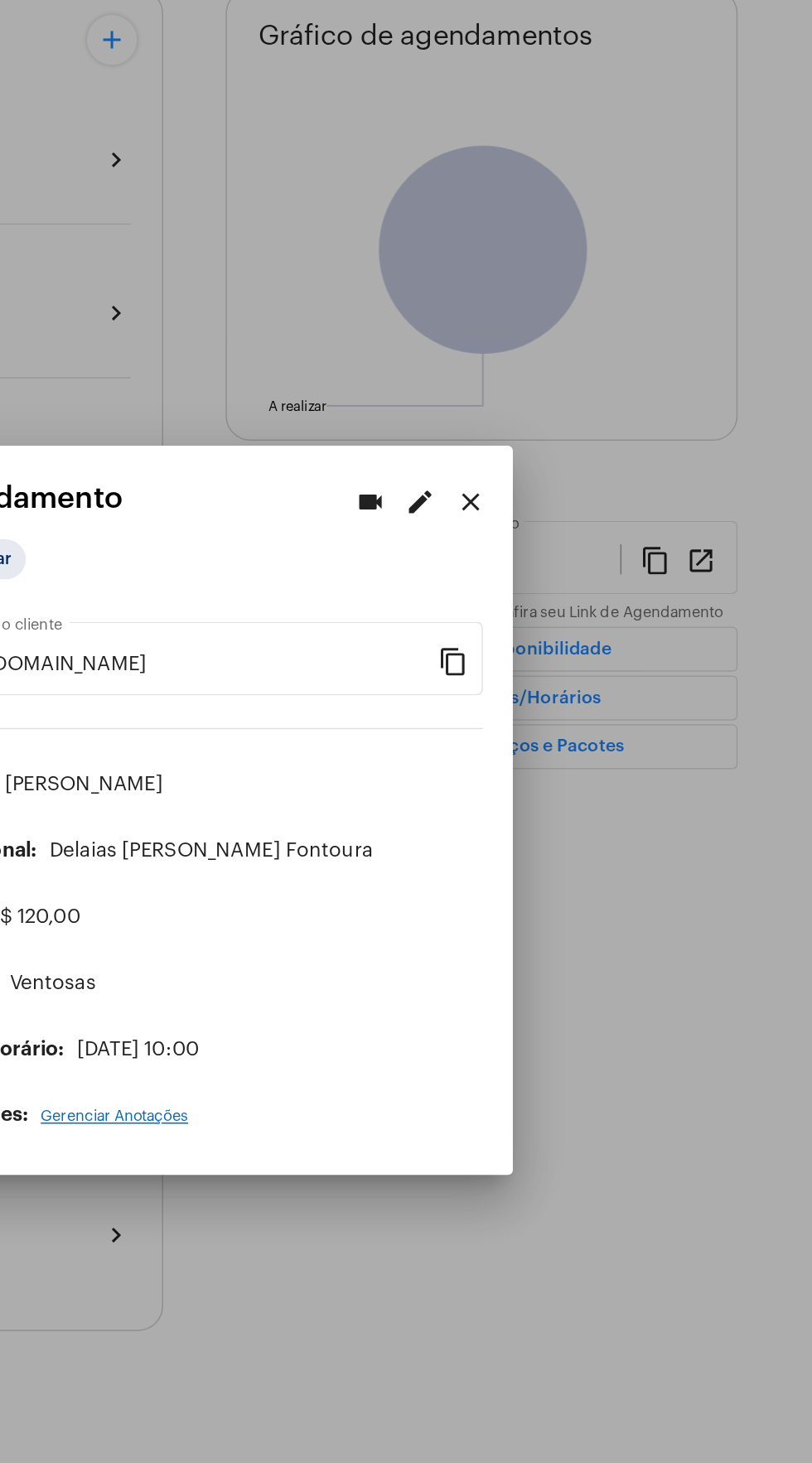
click at [602, 550] on mat-dialog-container "videocam edit close Agendamento A Realizar [URL][DOMAIN_NAME] Link para o clien…" at bounding box center [406, 731] width 414 height 484
click at [585, 537] on mat-icon "close" at bounding box center [584, 527] width 20 height 20
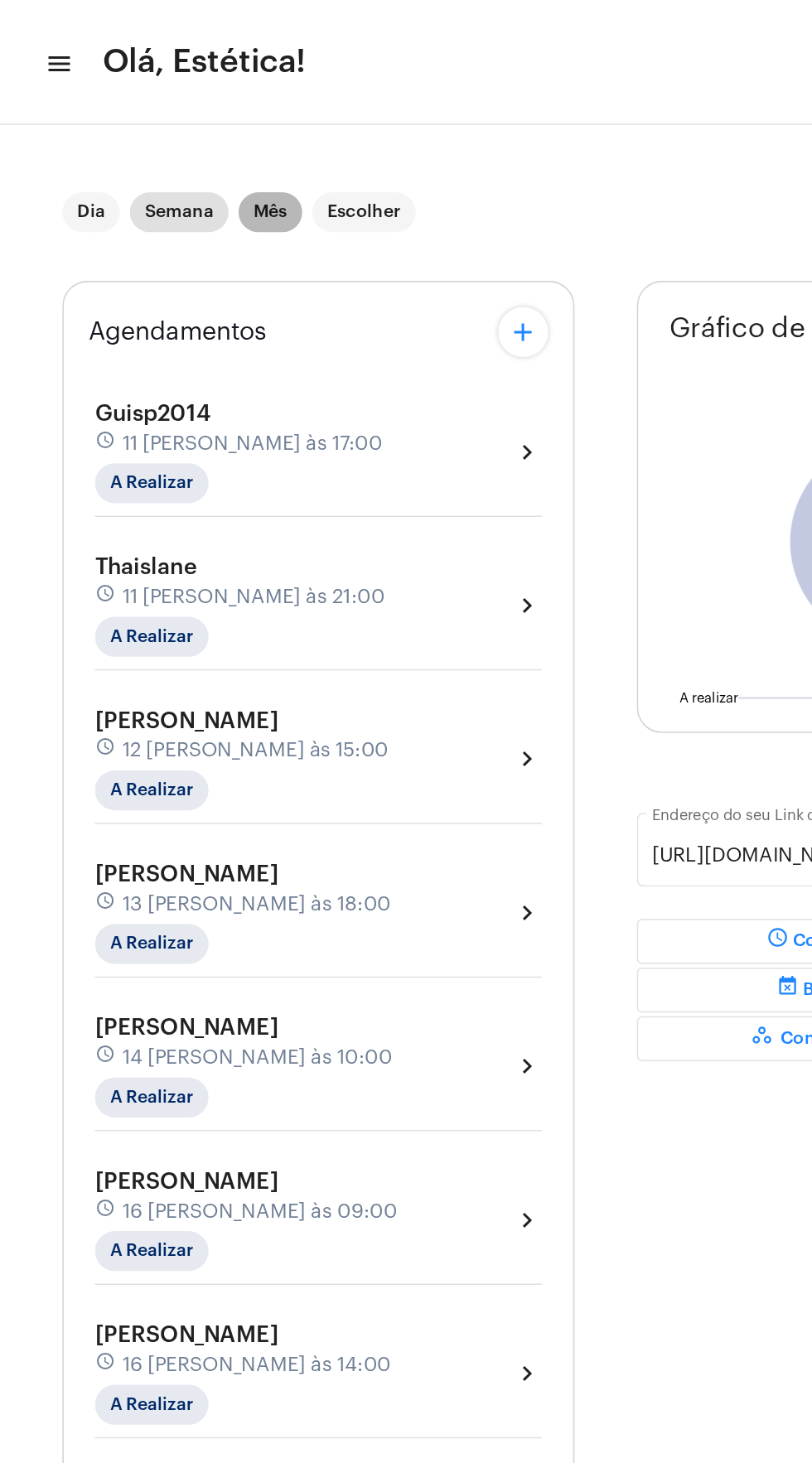
click at [178, 139] on mat-chip "Mês" at bounding box center [179, 141] width 42 height 26
click at [349, 205] on button "add" at bounding box center [347, 221] width 33 height 33
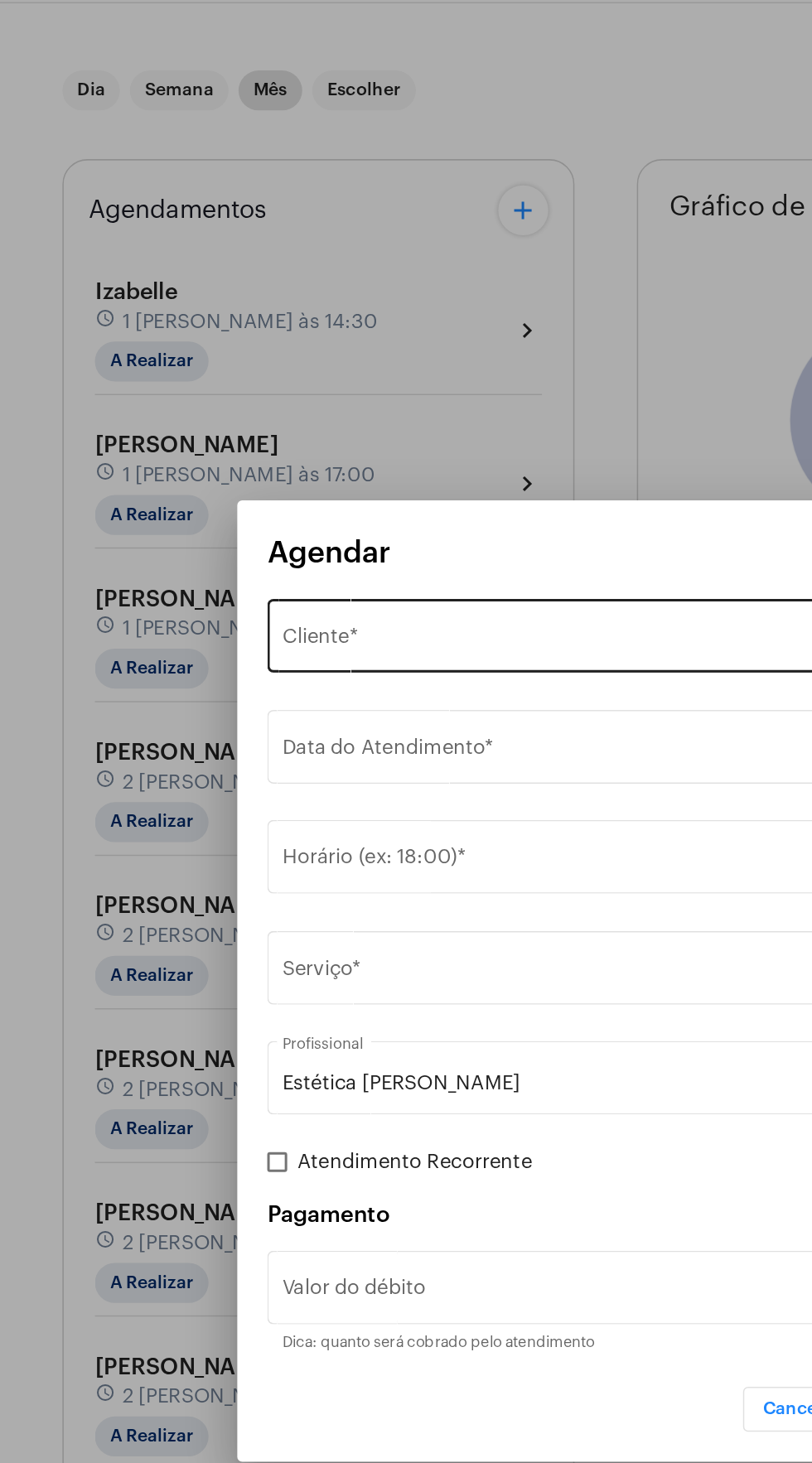
click at [337, 504] on div "Selecione o Cliente" at bounding box center [399, 505] width 422 height 15
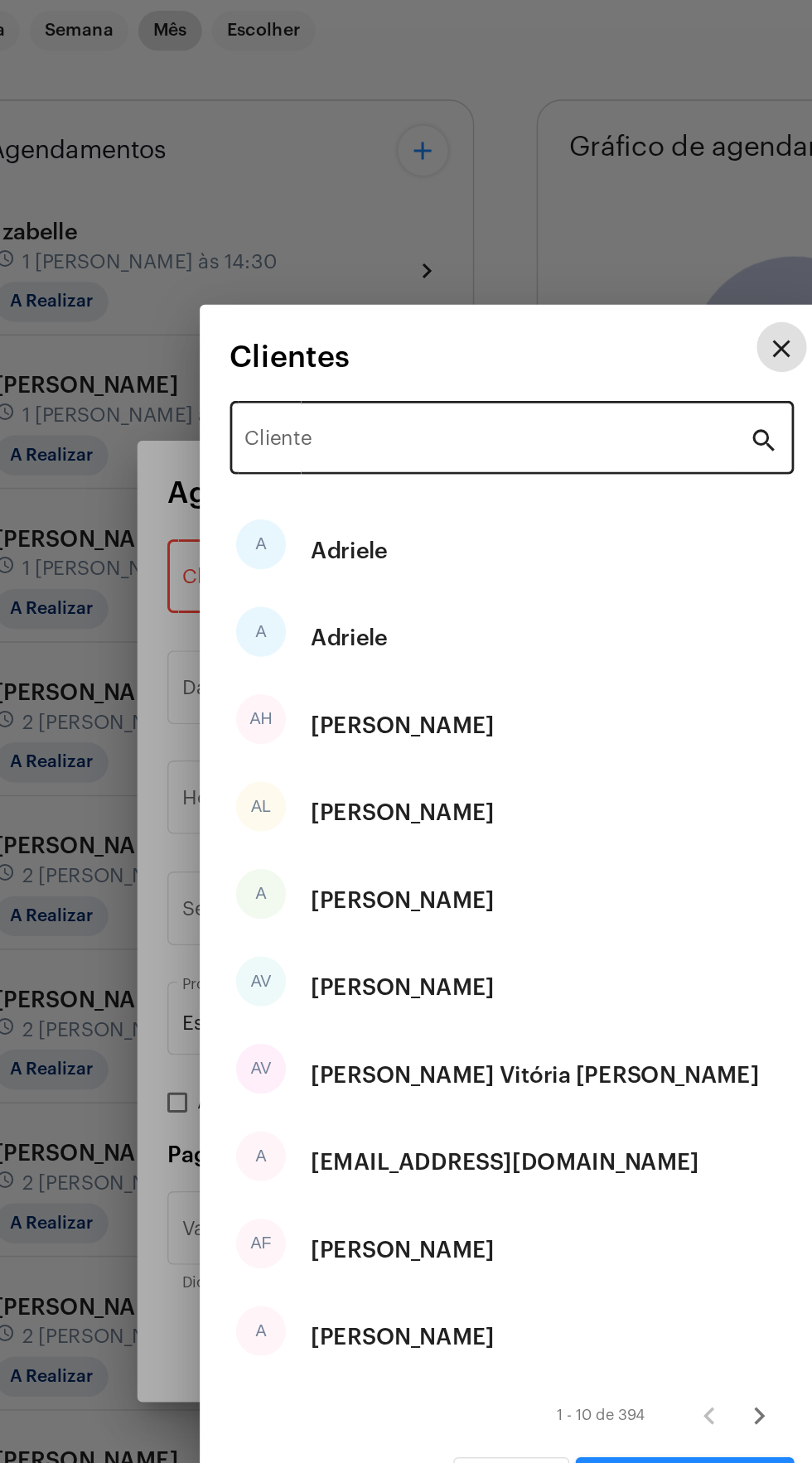
click at [342, 422] on input "Cliente" at bounding box center [396, 413] width 335 height 15
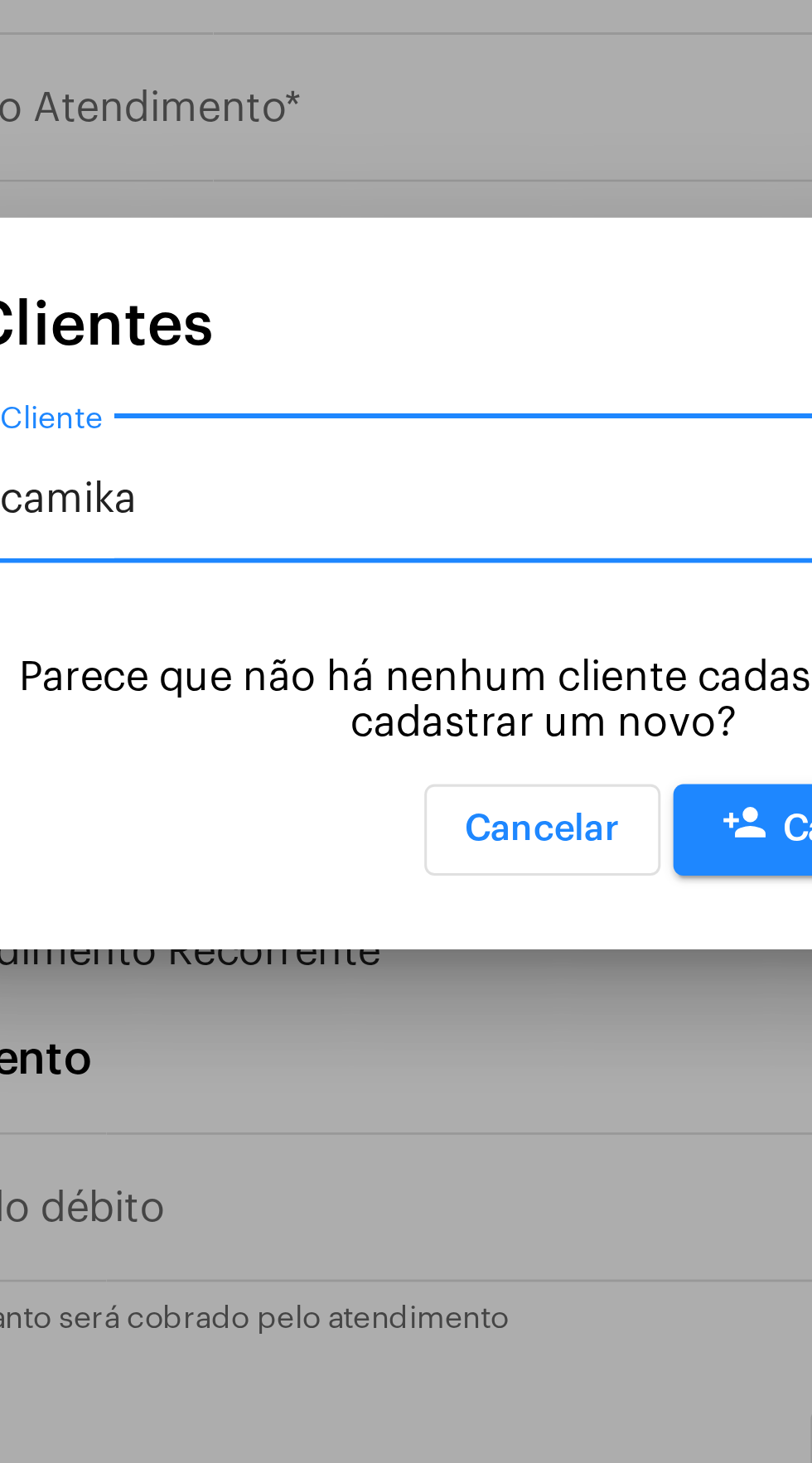
click at [317, 706] on input "camika" at bounding box center [396, 704] width 335 height 15
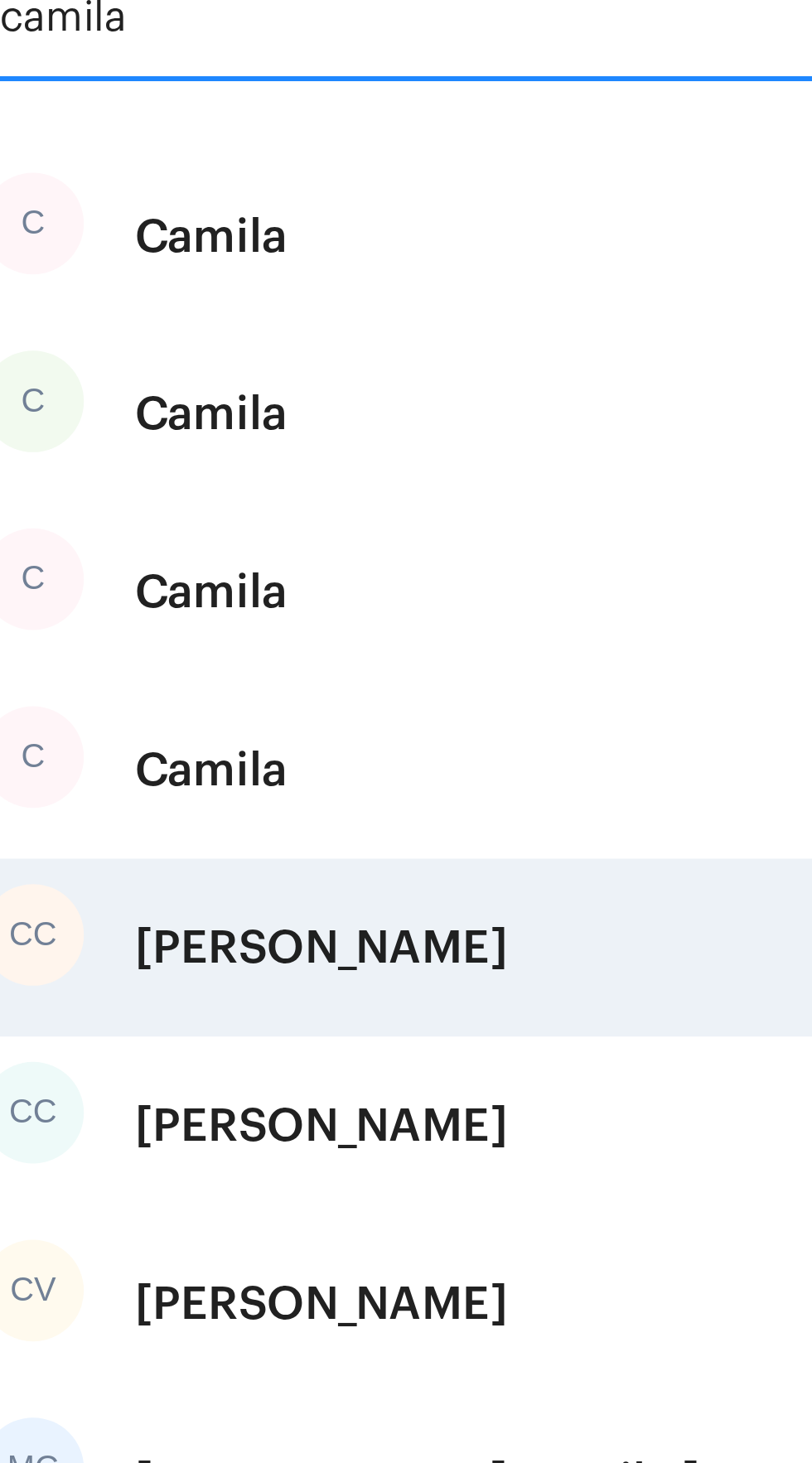
type input "camila"
click at [378, 776] on div "[PERSON_NAME]" at bounding box center [333, 775] width 122 height 50
type input "R$"
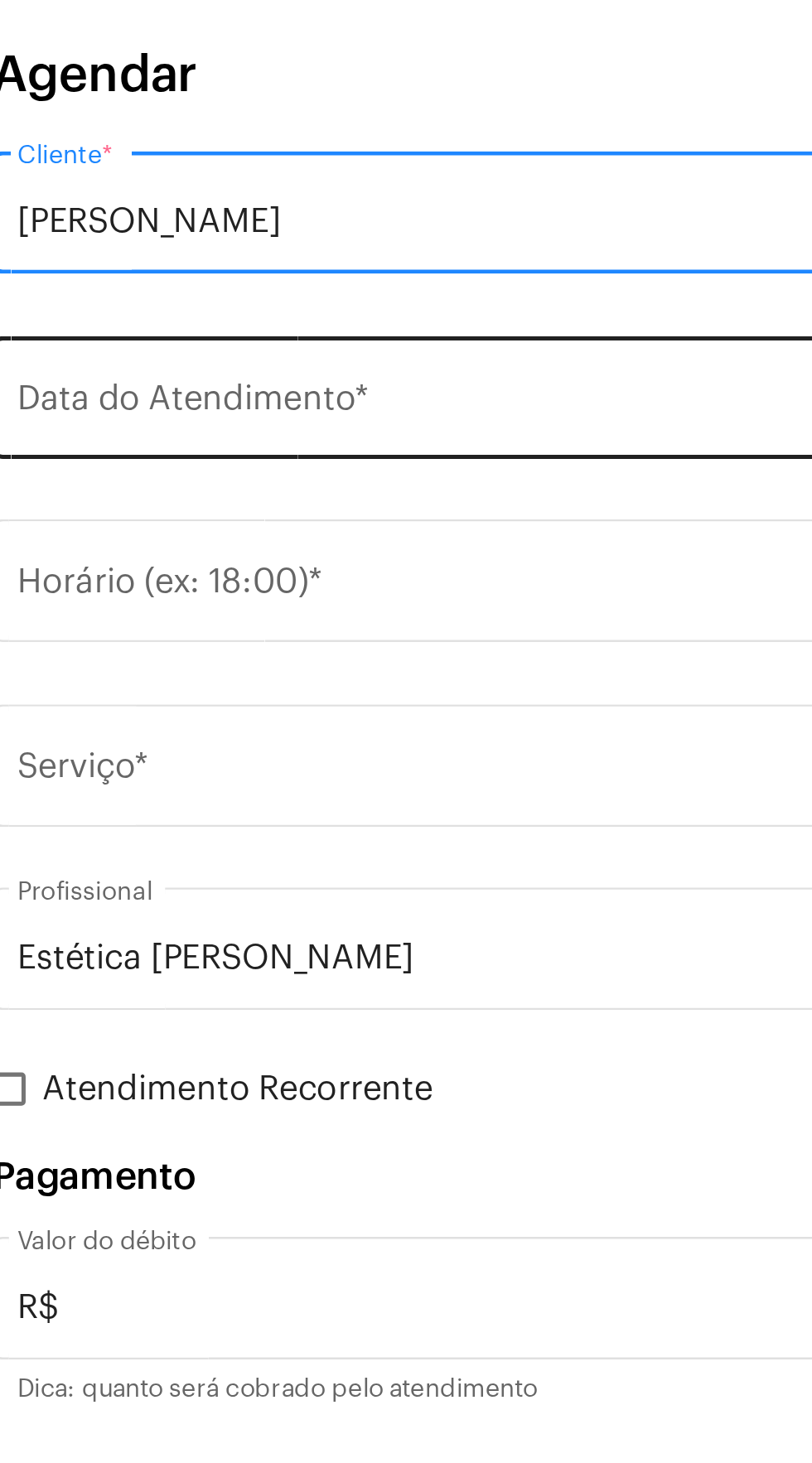
click at [352, 573] on input "Data do Atendimento *" at bounding box center [406, 580] width 438 height 15
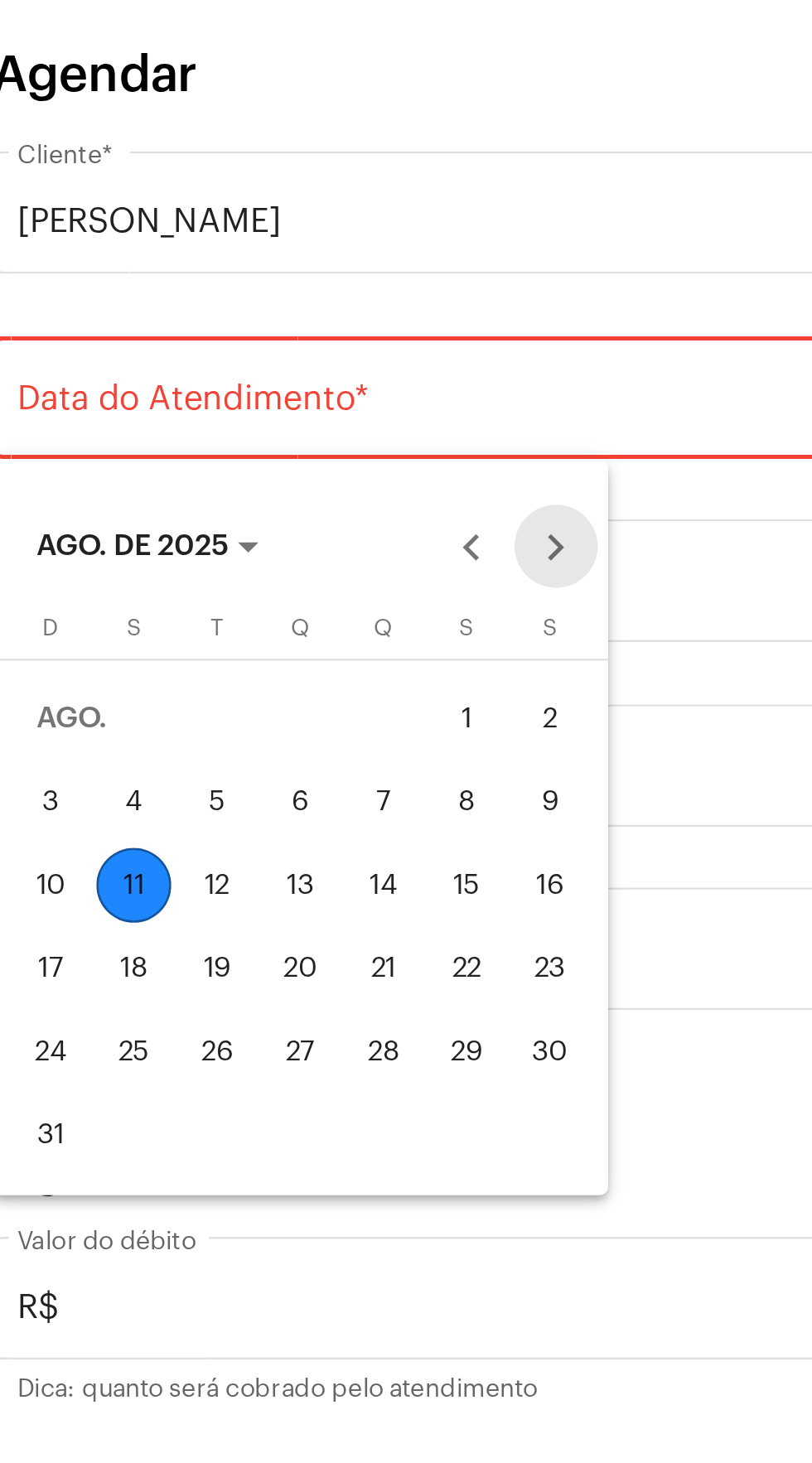
click at [407, 634] on button "Next month" at bounding box center [402, 635] width 33 height 33
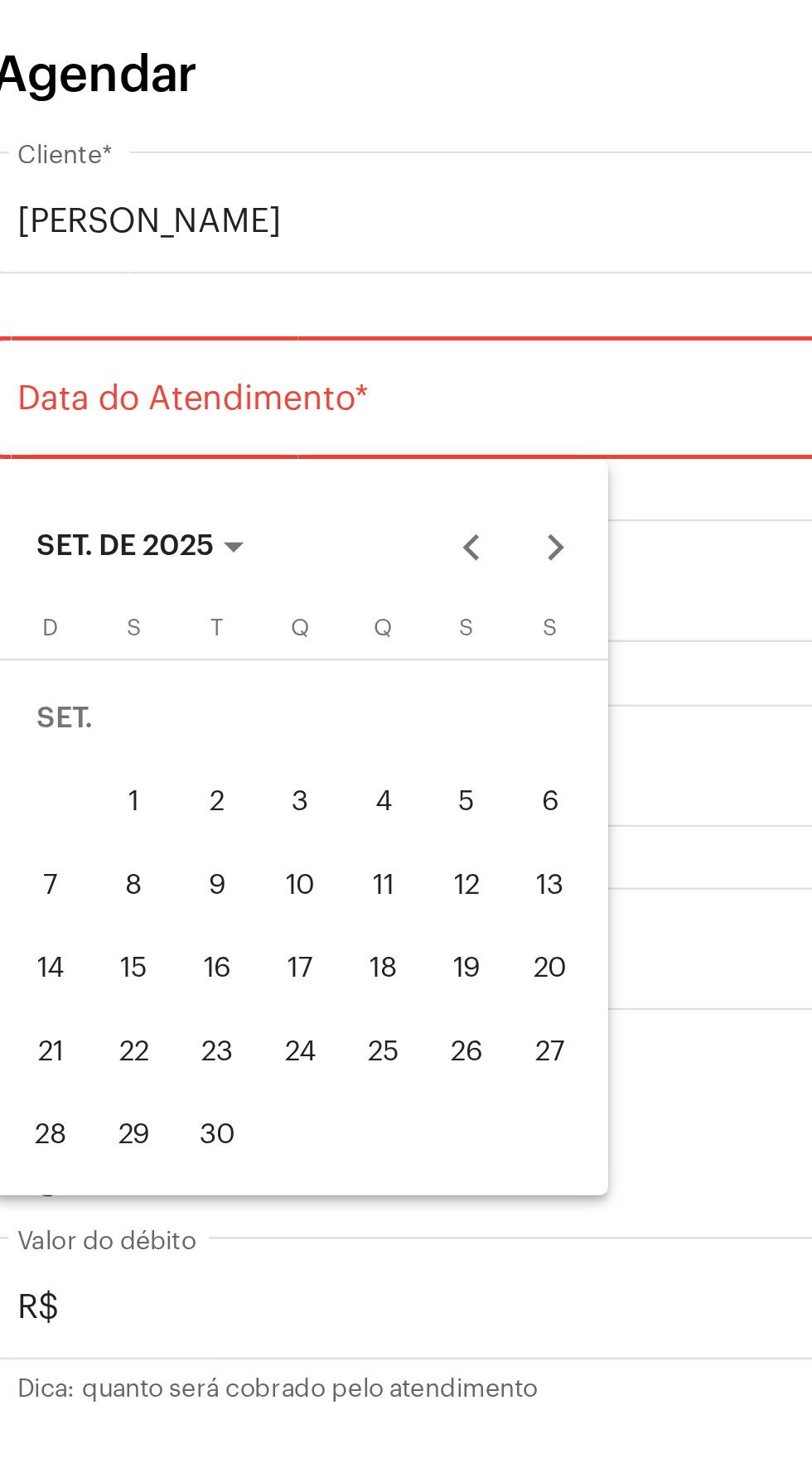
click at [406, 769] on div "13" at bounding box center [399, 770] width 30 height 30
type input "[DATE]"
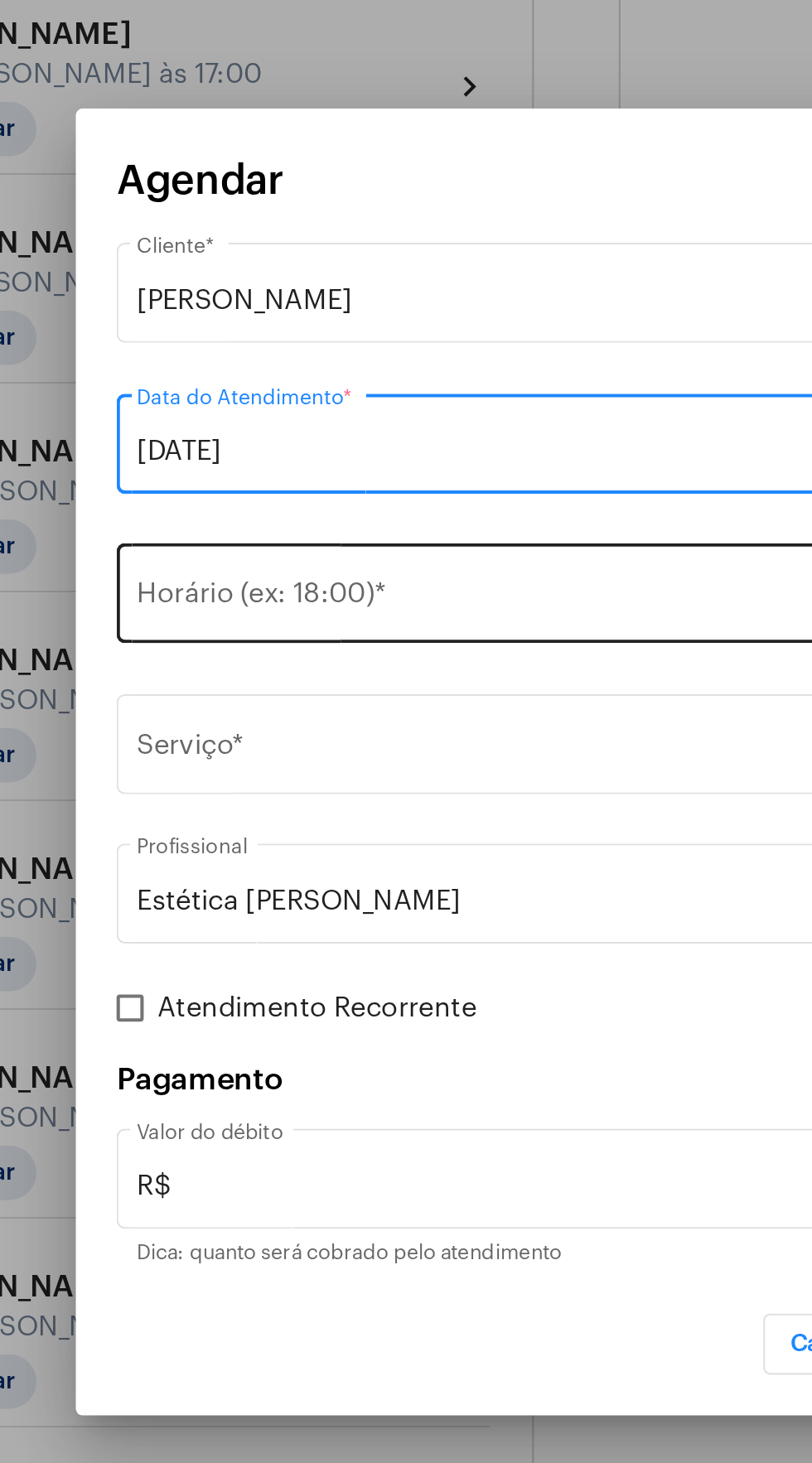
click at [355, 633] on div "Horário (ex: 18:00) *" at bounding box center [396, 647] width 417 height 52
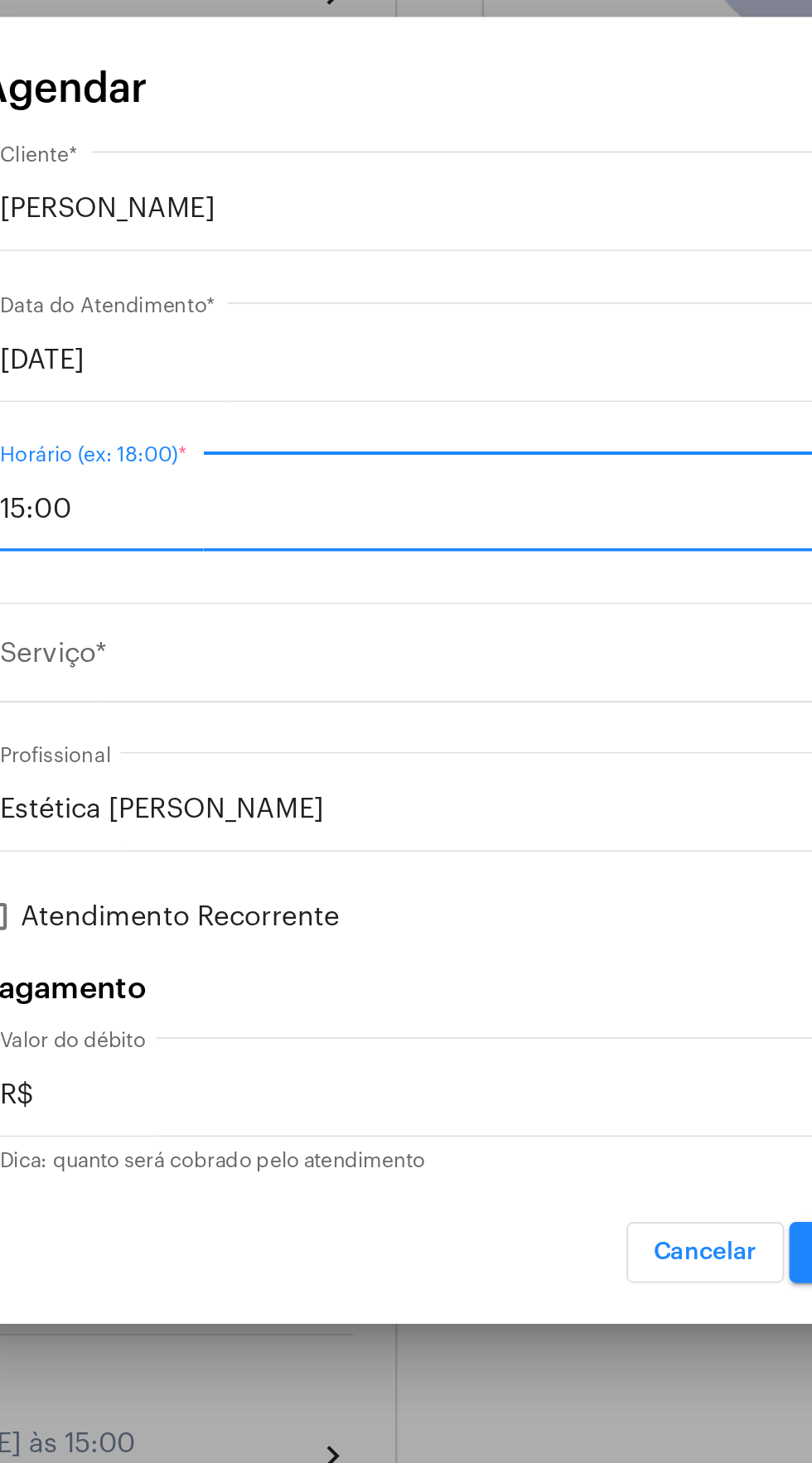
type input "15:00"
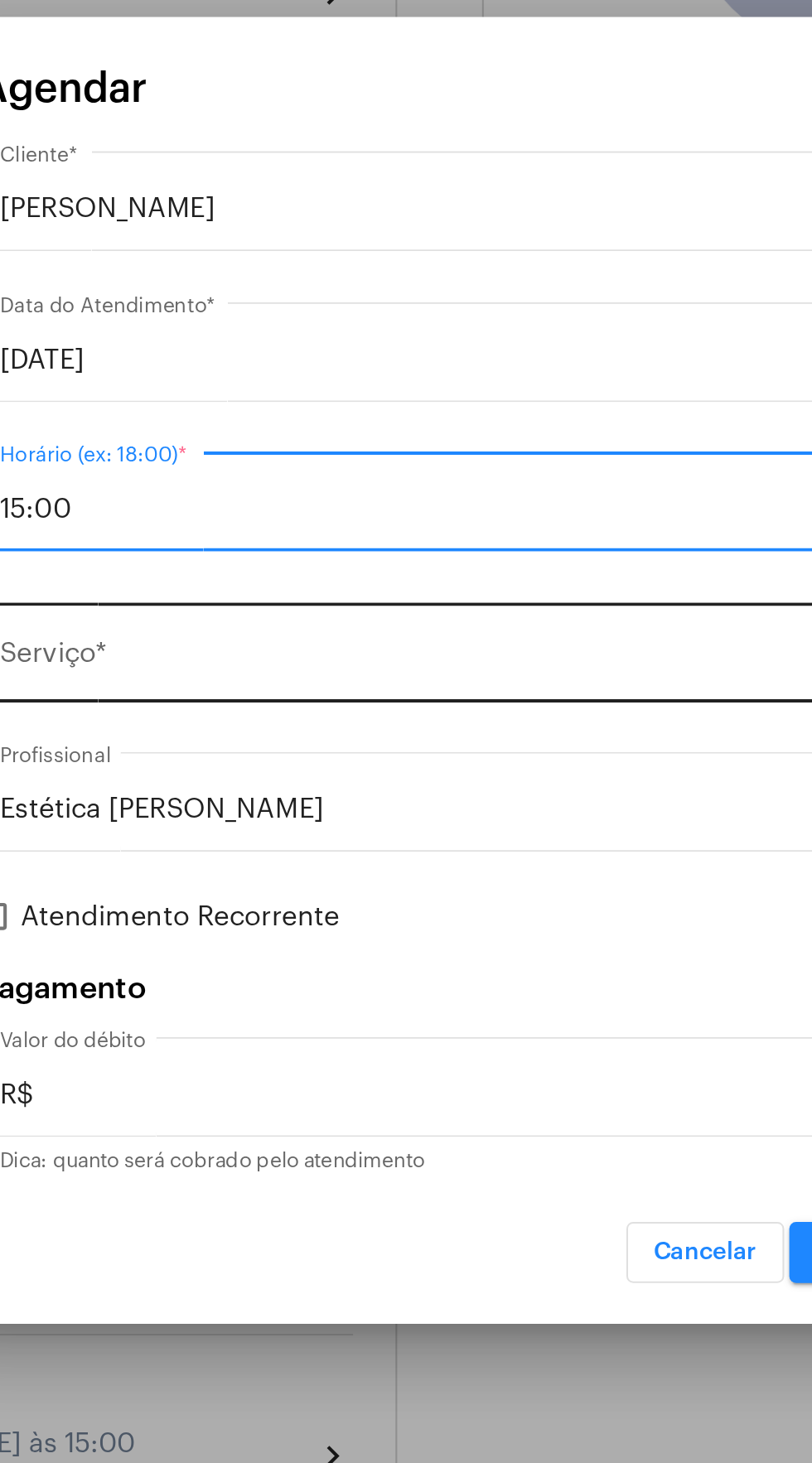
click at [383, 722] on input "Serviço *" at bounding box center [396, 726] width 417 height 15
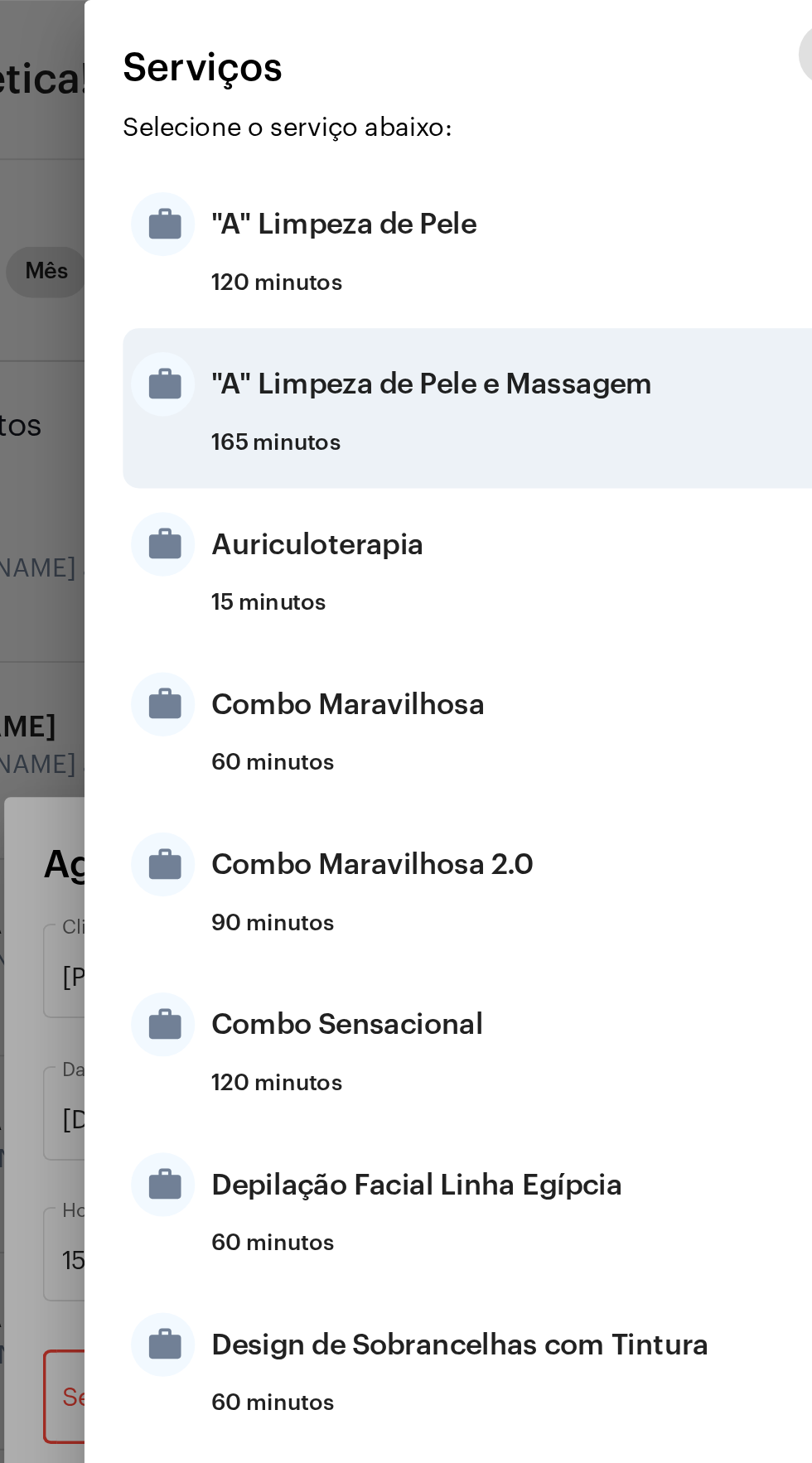
click at [451, 198] on div ""A" Limpeza de Pele e Massagem" at bounding box center [426, 198] width 324 height 50
type input ""A" Limpeza de Pele e Massagem"
type input "R$ 199"
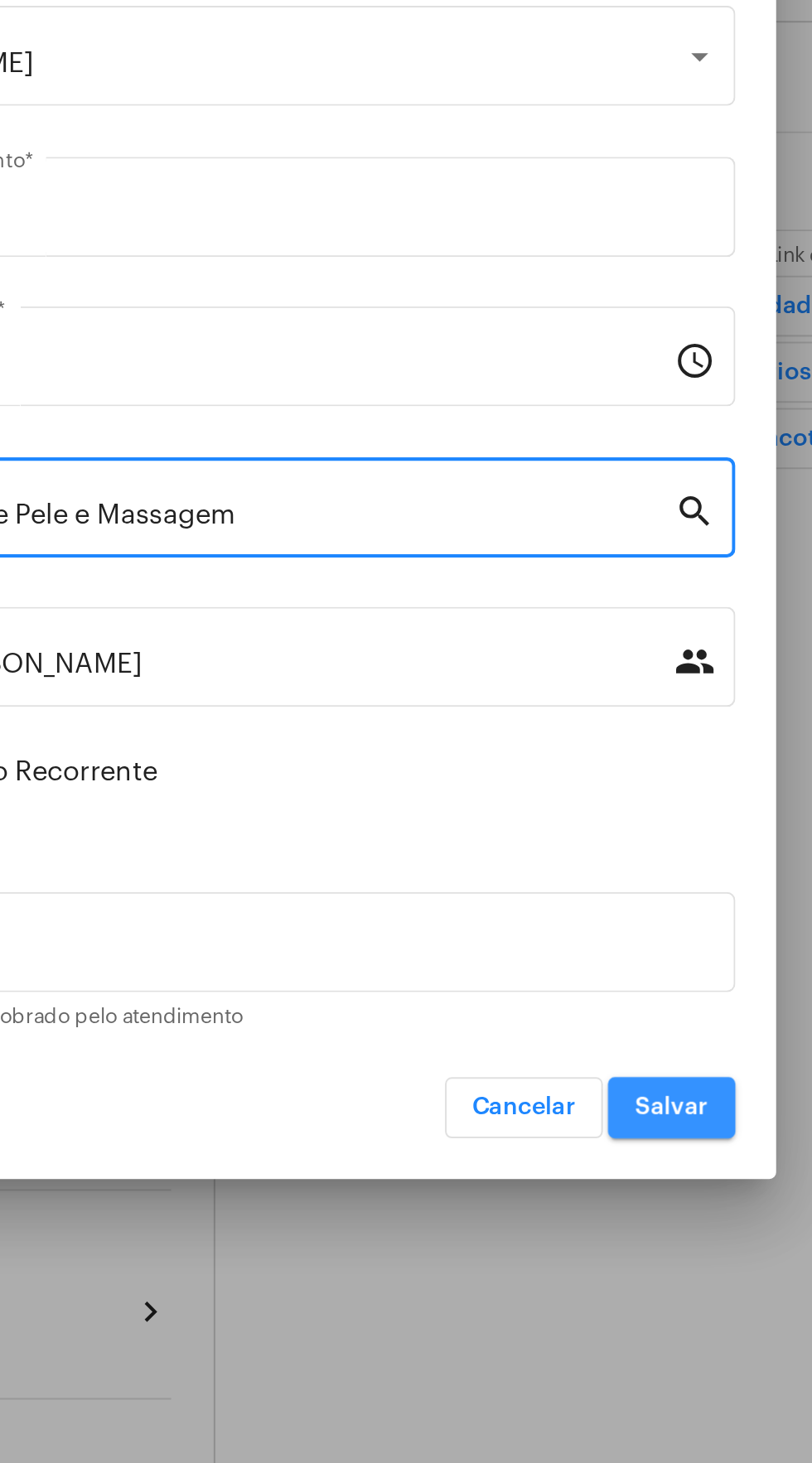
click at [613, 1015] on span "Salvar" at bounding box center [603, 1016] width 35 height 12
